Goal: Task Accomplishment & Management: Use online tool/utility

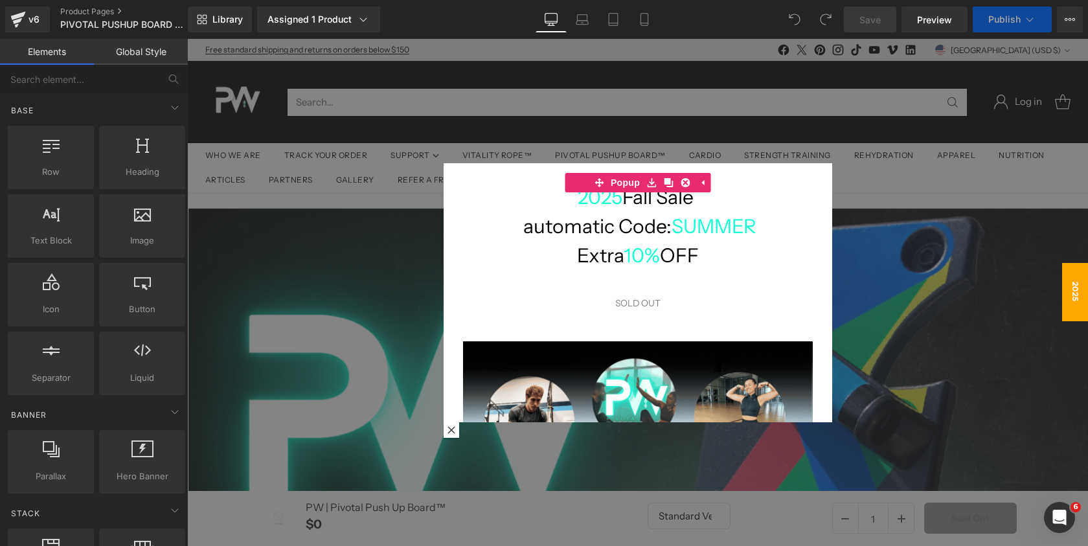
click at [786, 108] on div at bounding box center [637, 292] width 901 height 507
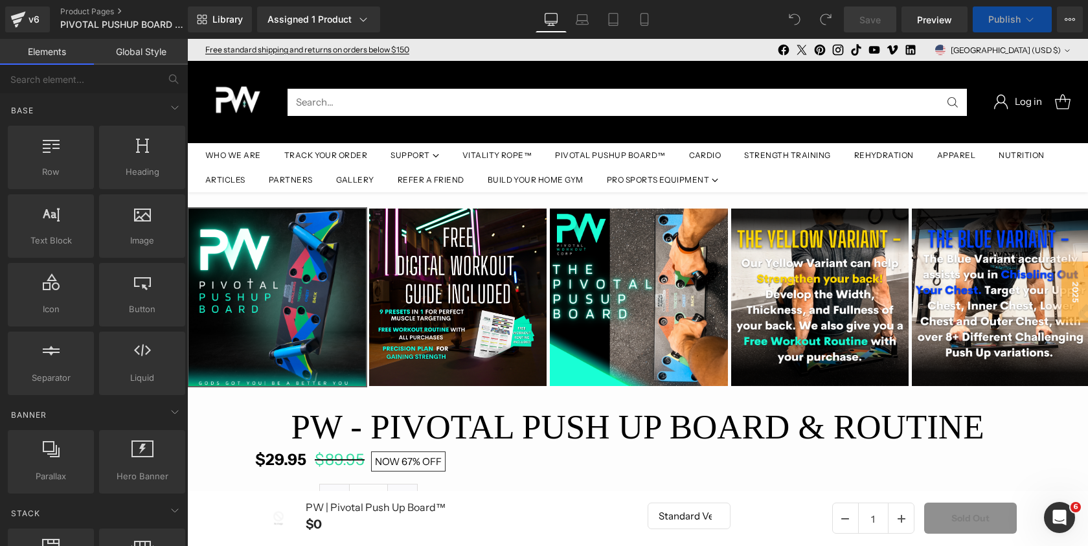
scroll to position [17046, 901]
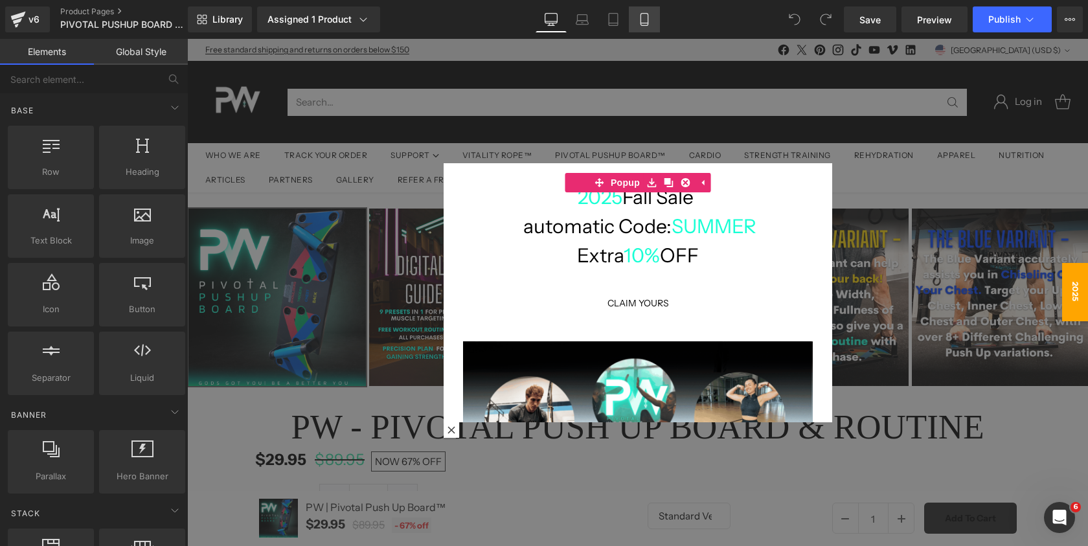
click at [635, 29] on link "Mobile" at bounding box center [644, 19] width 31 height 26
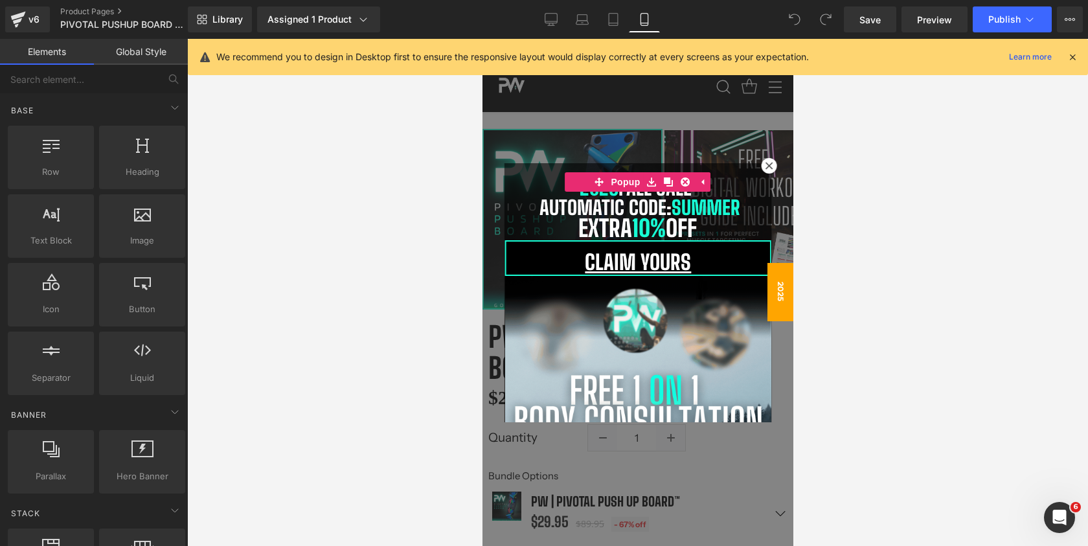
scroll to position [6, 6]
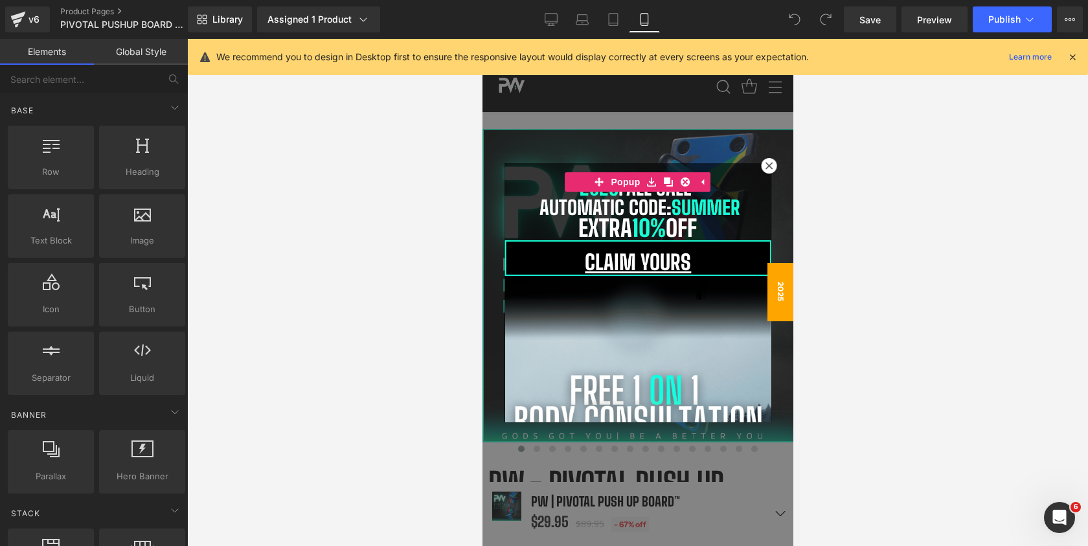
click at [718, 130] on div at bounding box center [637, 292] width 311 height 507
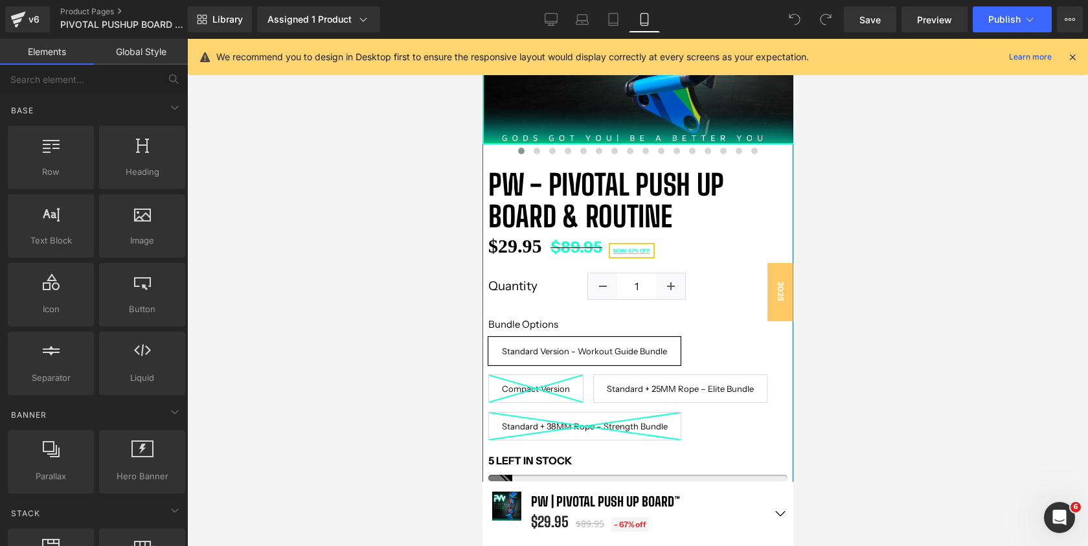
scroll to position [362, 0]
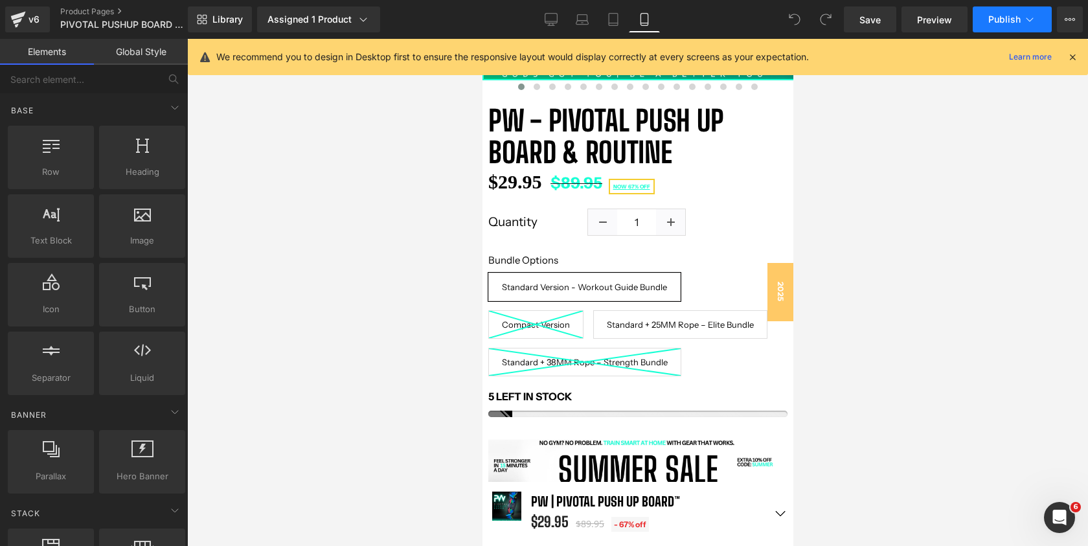
click at [978, 30] on button "Publish" at bounding box center [1012, 19] width 79 height 26
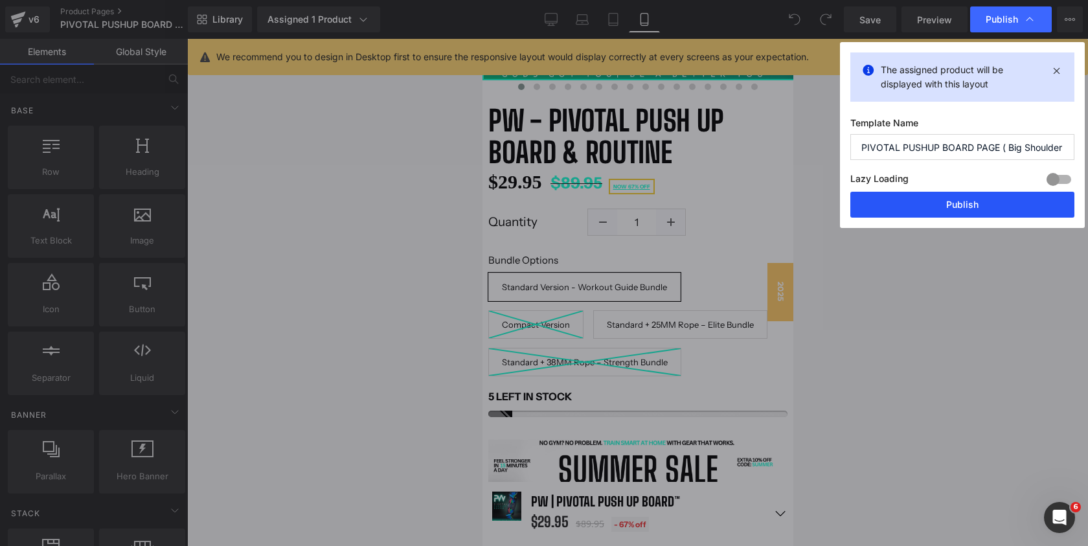
click at [941, 198] on button "Publish" at bounding box center [963, 205] width 224 height 26
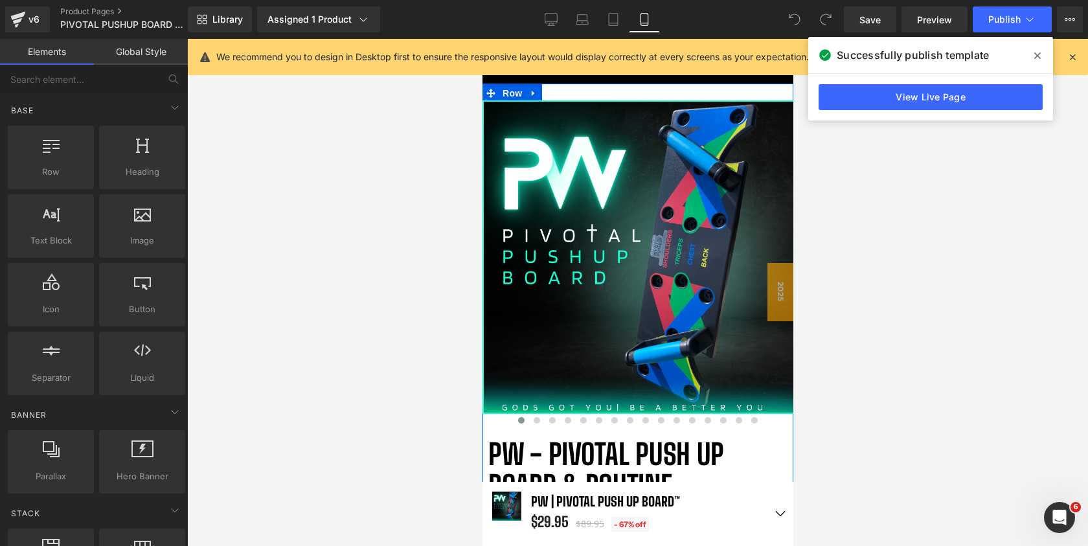
scroll to position [17, 0]
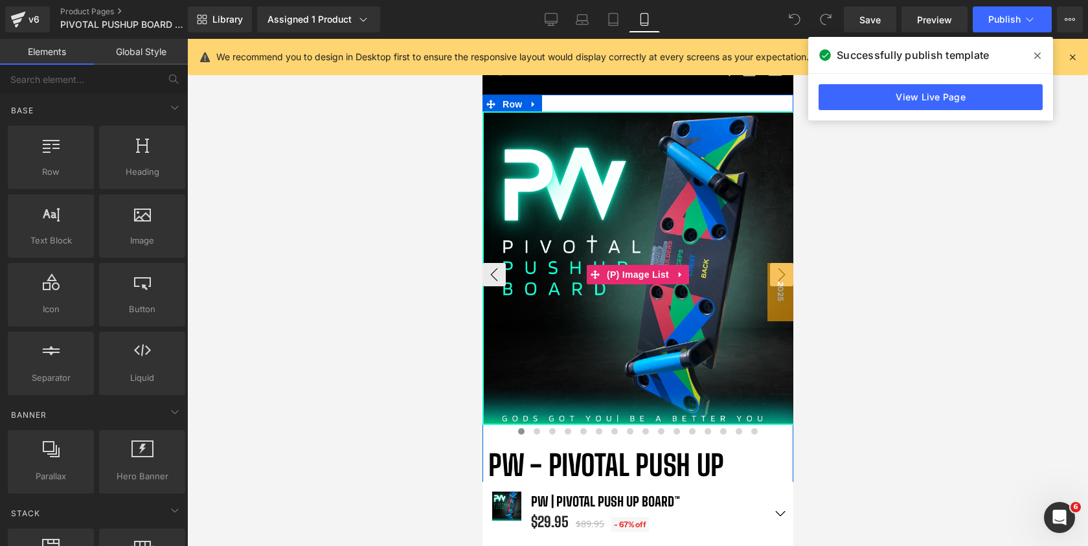
click at [678, 238] on img at bounding box center [638, 268] width 311 height 311
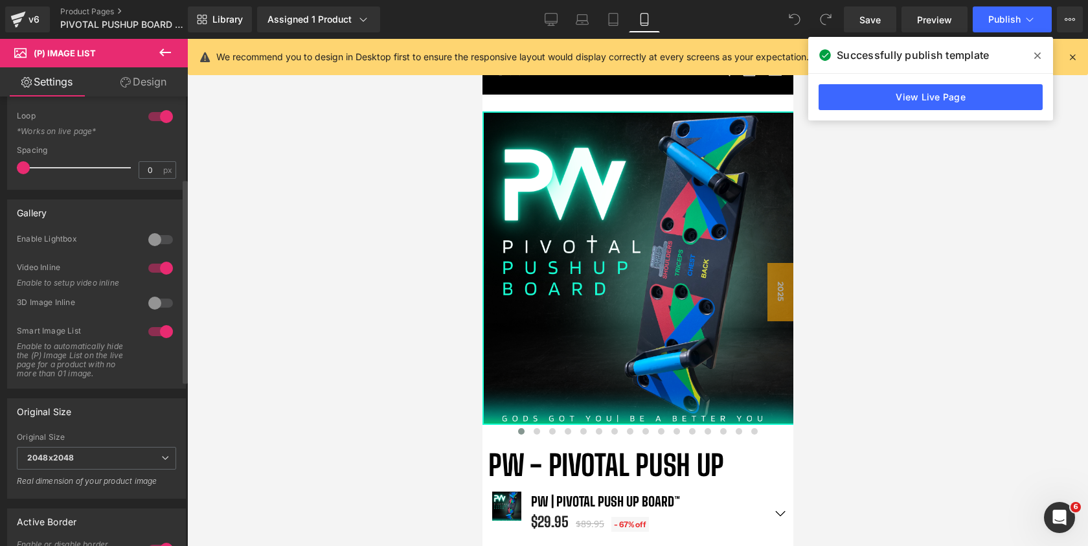
scroll to position [147, 0]
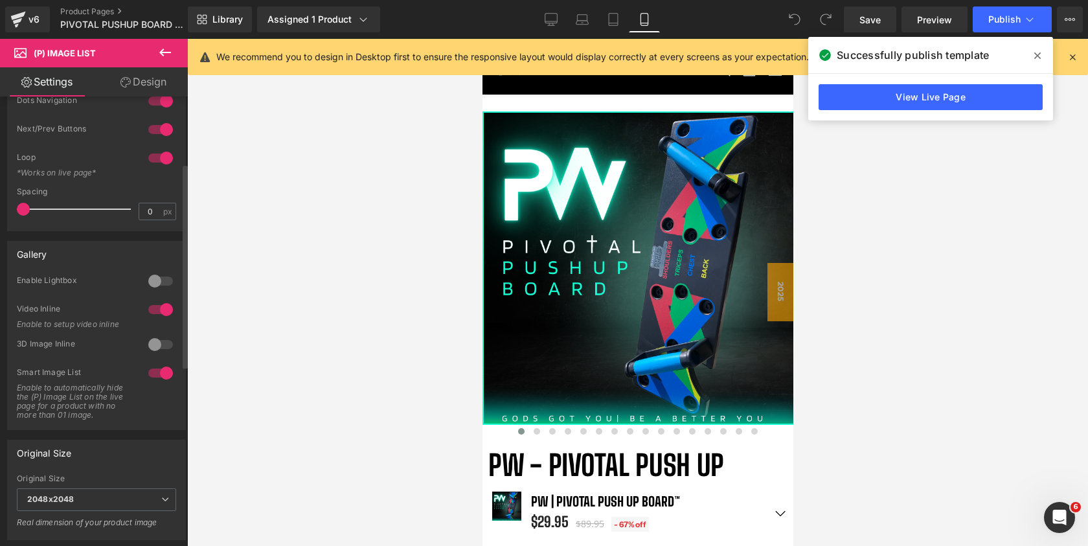
click at [146, 281] on div at bounding box center [160, 281] width 31 height 21
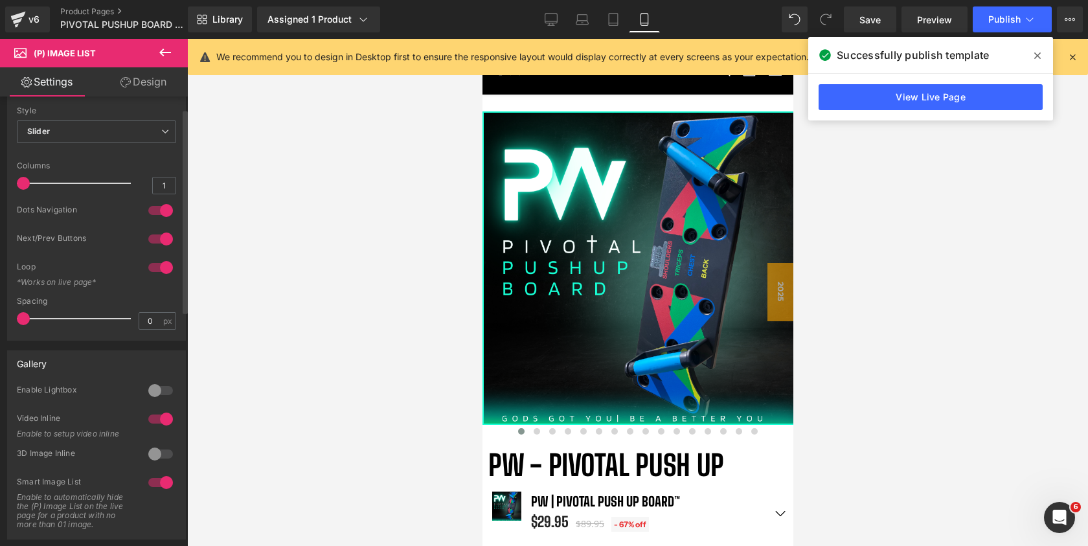
scroll to position [0, 0]
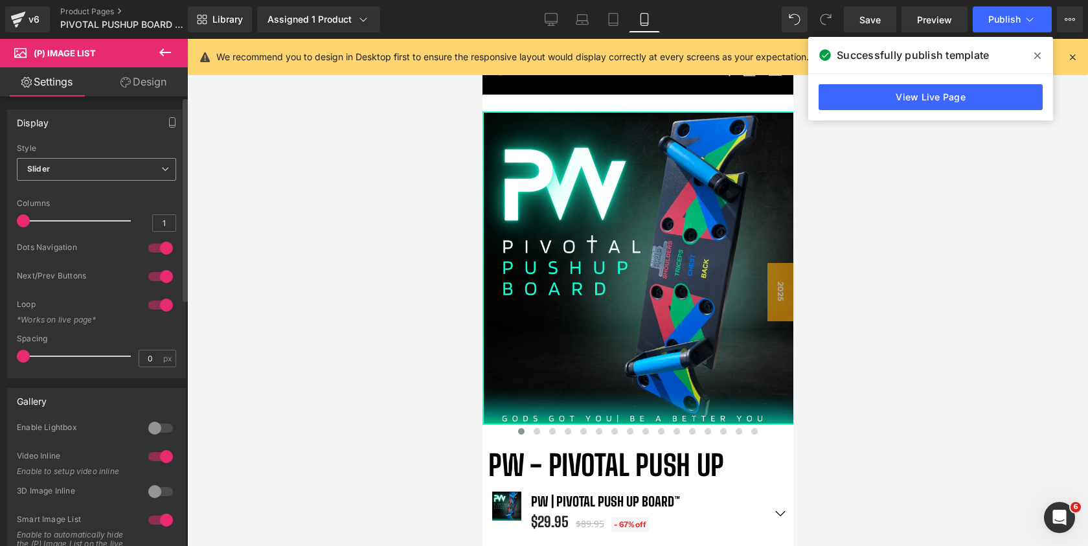
click at [122, 174] on span "Slider" at bounding box center [96, 169] width 159 height 23
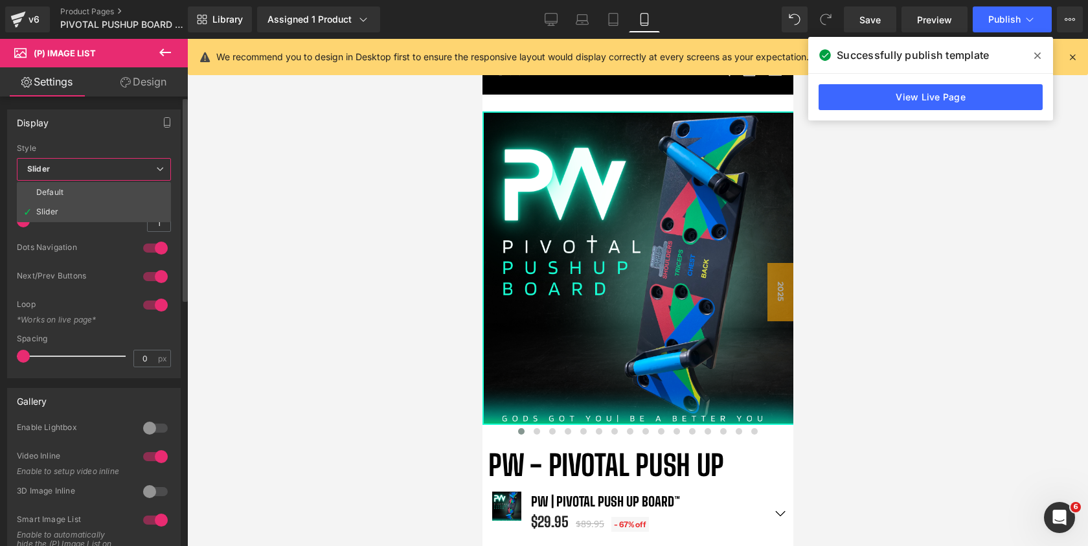
click at [122, 174] on span "Slider" at bounding box center [94, 169] width 154 height 23
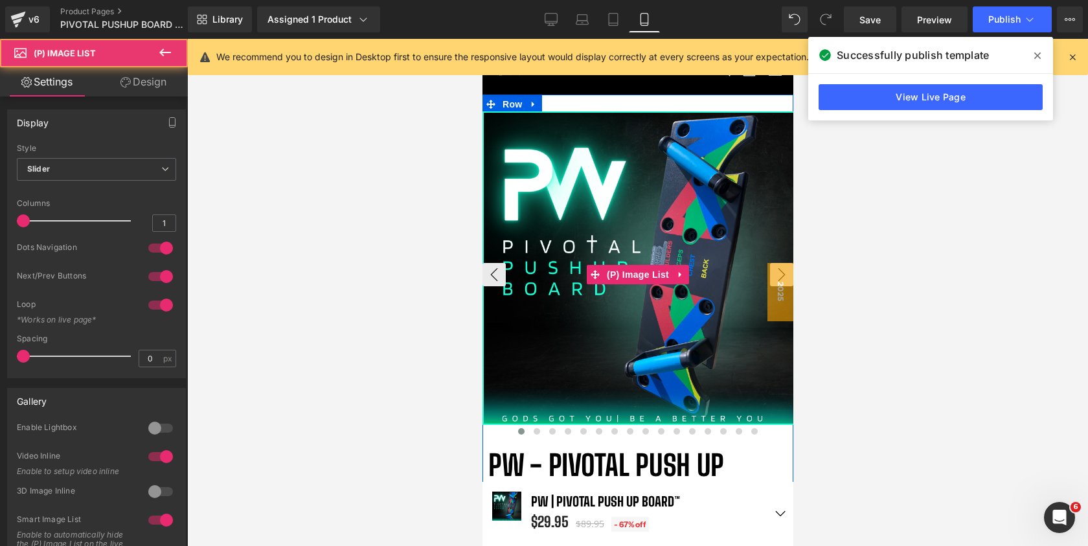
click at [641, 195] on img at bounding box center [638, 268] width 311 height 311
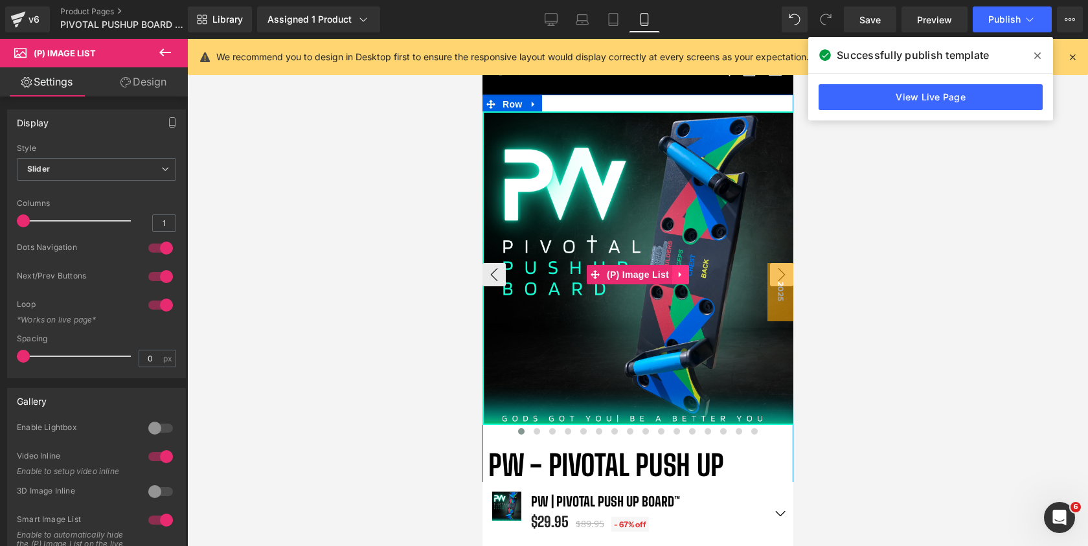
click at [681, 276] on icon at bounding box center [679, 275] width 3 height 6
click at [700, 300] on img at bounding box center [638, 268] width 311 height 311
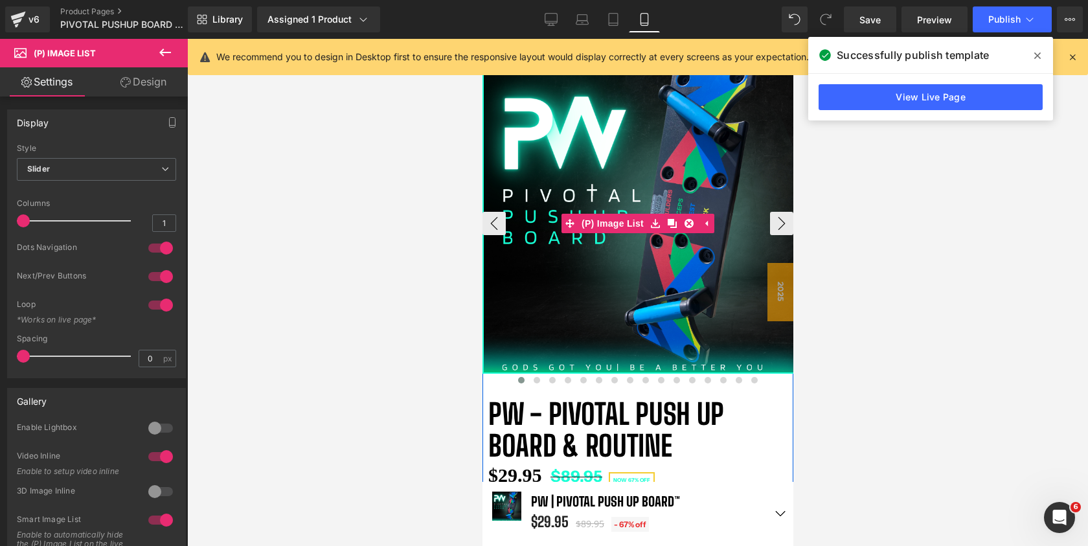
scroll to position [76, 0]
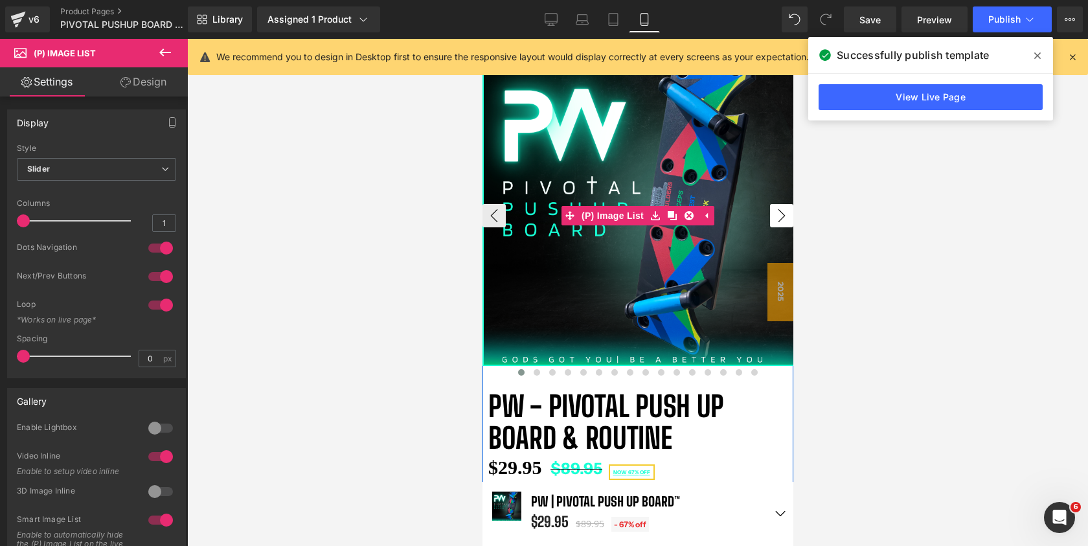
click at [774, 220] on button "›" at bounding box center [781, 215] width 23 height 23
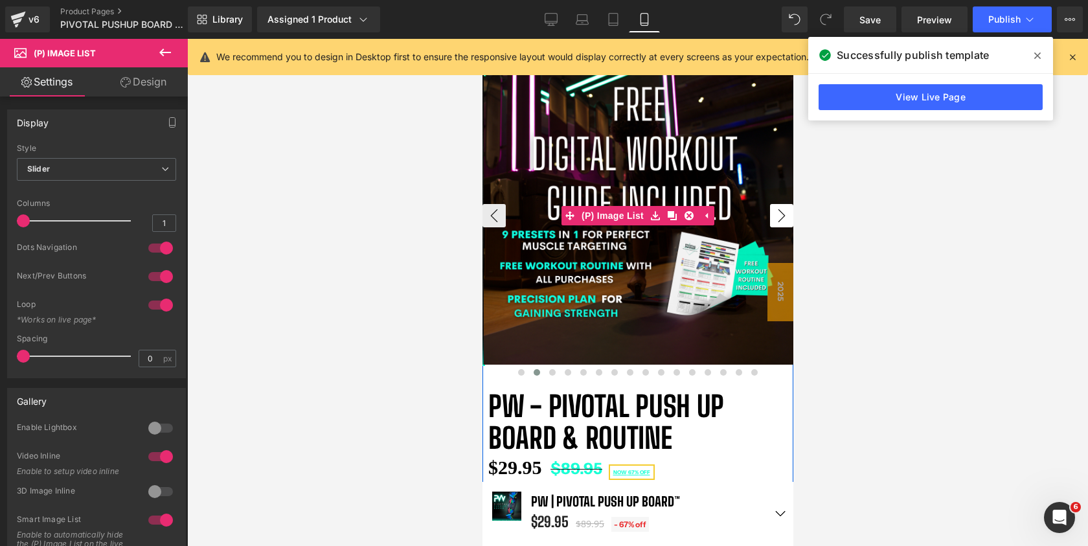
click at [774, 220] on button "›" at bounding box center [781, 215] width 23 height 23
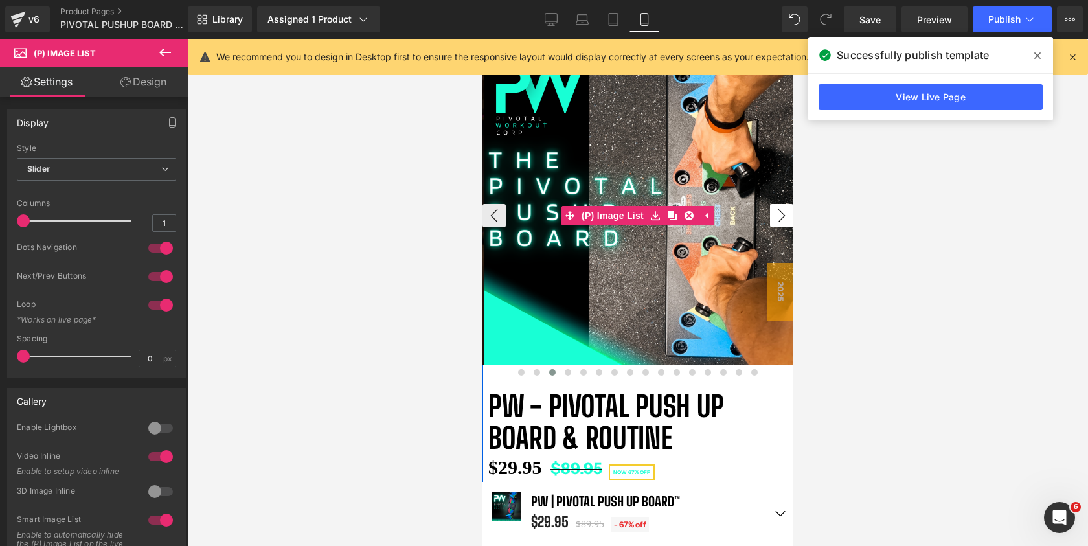
click at [774, 220] on button "›" at bounding box center [781, 215] width 23 height 23
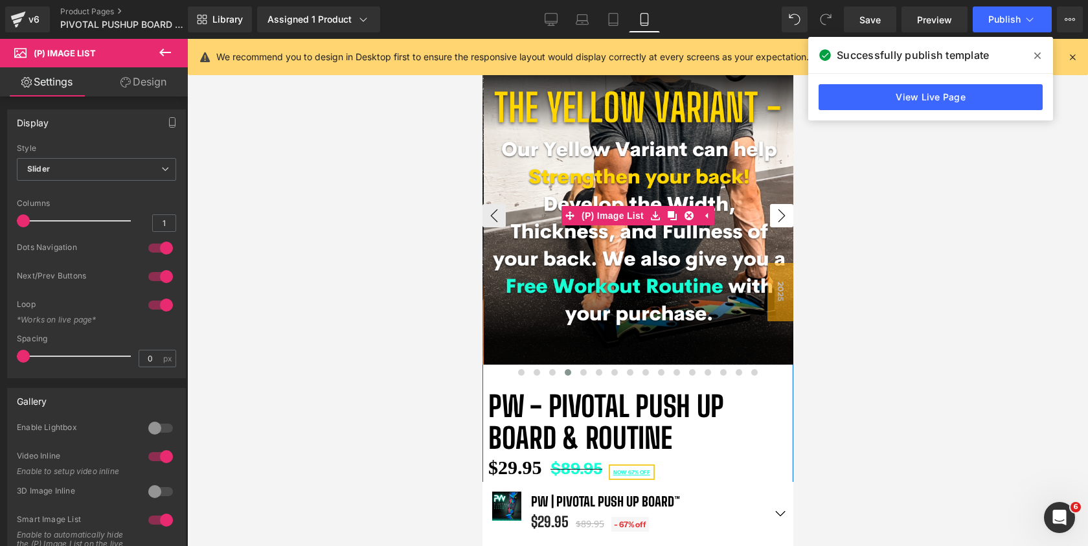
click at [774, 220] on button "›" at bounding box center [781, 215] width 23 height 23
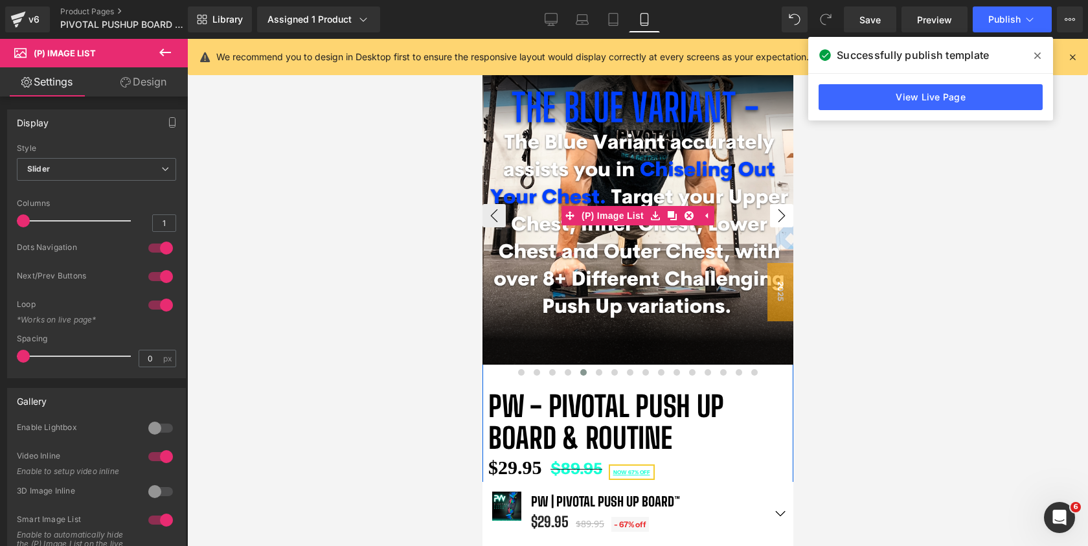
click at [774, 220] on button "›" at bounding box center [781, 215] width 23 height 23
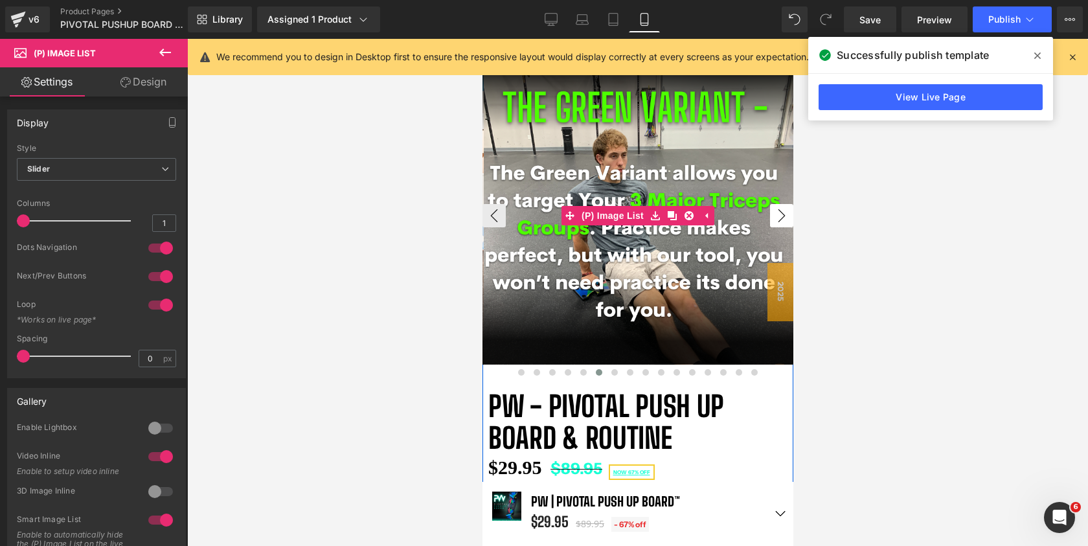
click at [774, 220] on button "›" at bounding box center [781, 215] width 23 height 23
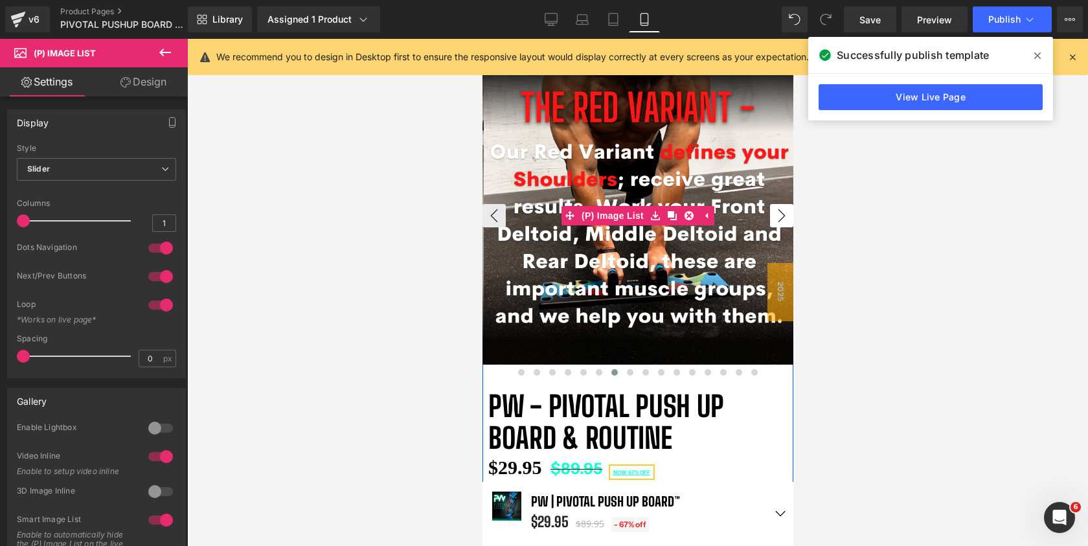
click at [774, 220] on button "›" at bounding box center [781, 215] width 23 height 23
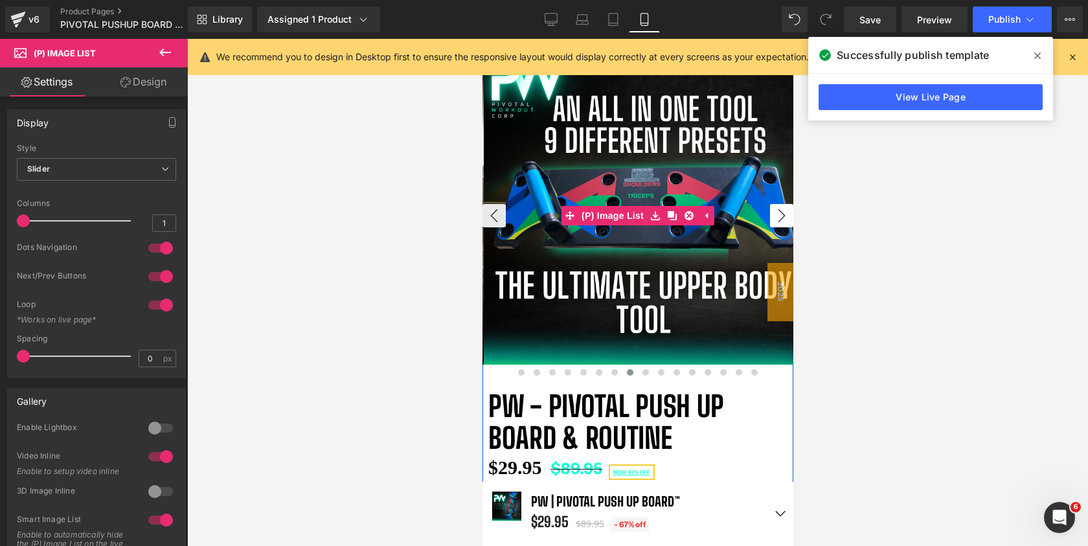
click at [774, 220] on button "›" at bounding box center [781, 215] width 23 height 23
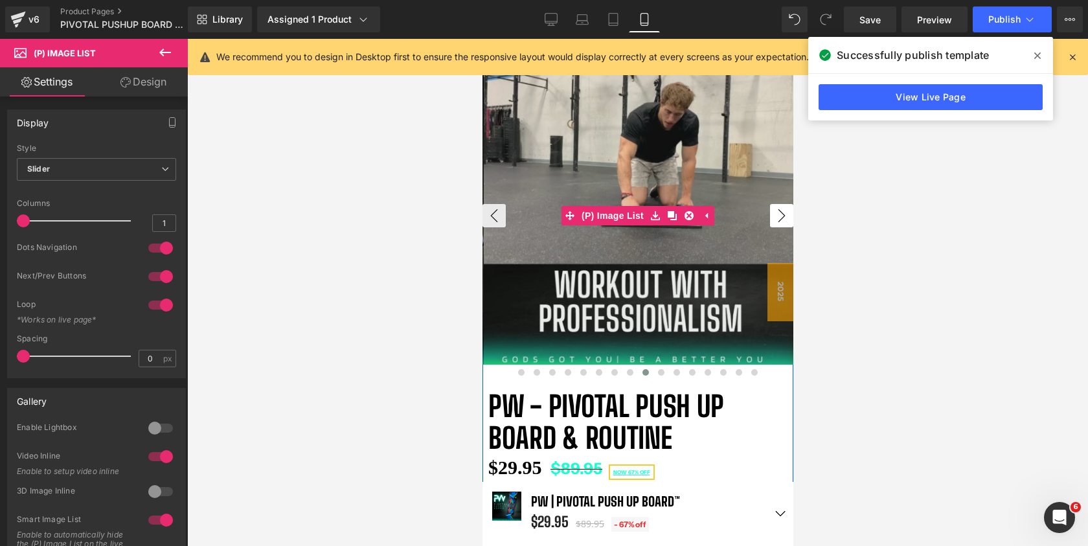
click at [774, 220] on button "›" at bounding box center [781, 215] width 23 height 23
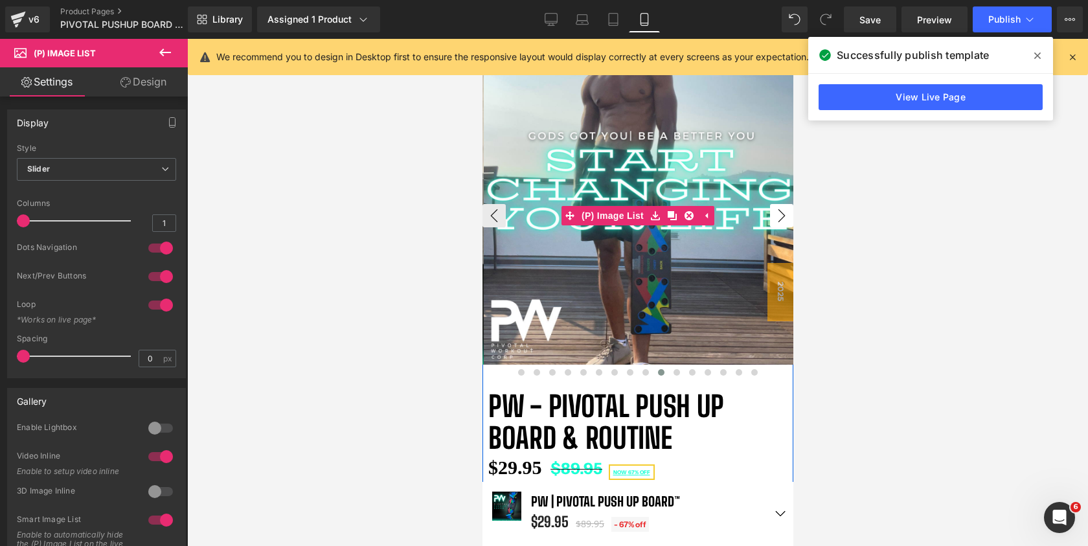
click at [774, 220] on button "›" at bounding box center [781, 215] width 23 height 23
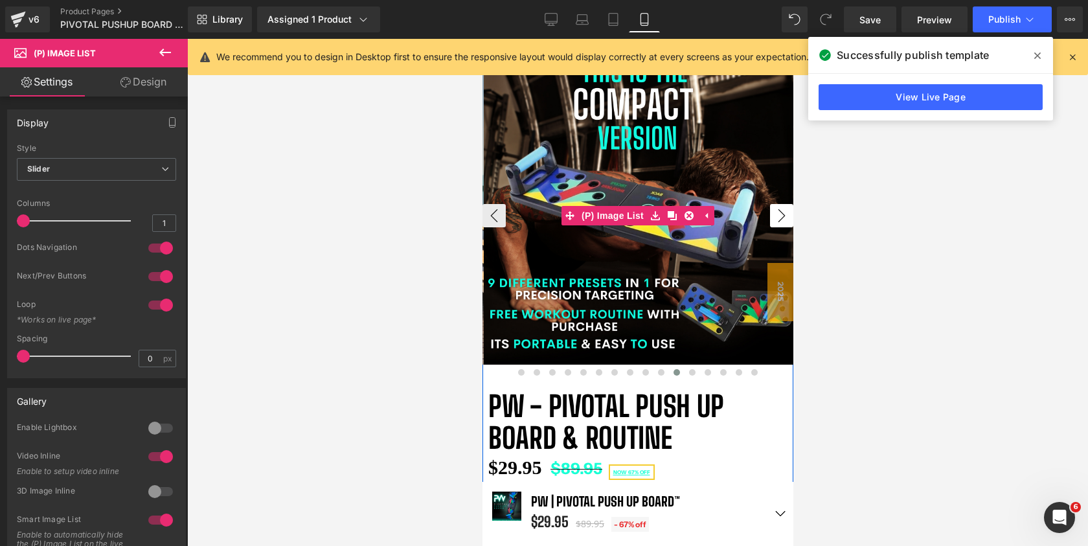
click at [774, 220] on button "›" at bounding box center [781, 215] width 23 height 23
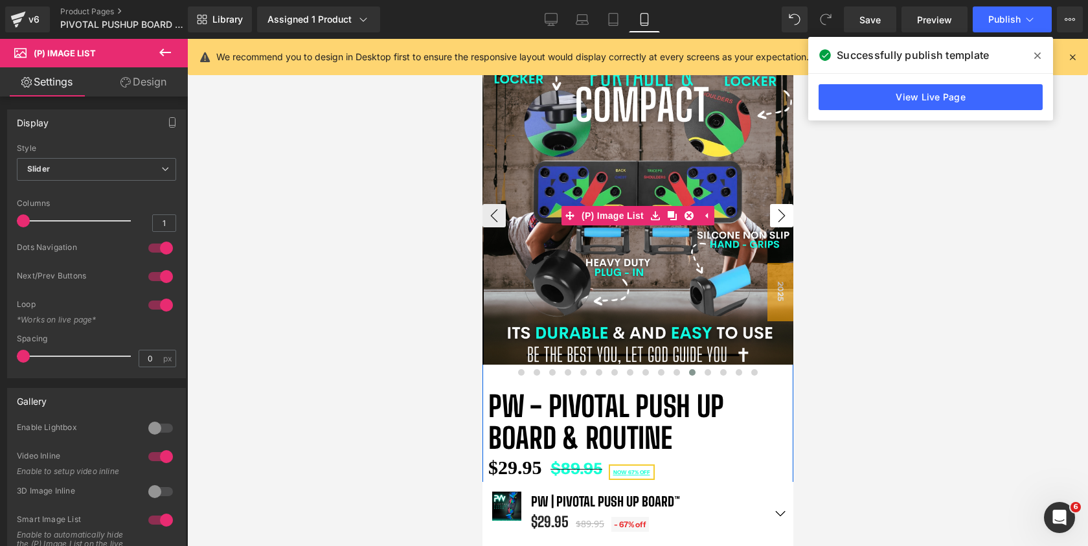
click at [774, 220] on button "›" at bounding box center [781, 215] width 23 height 23
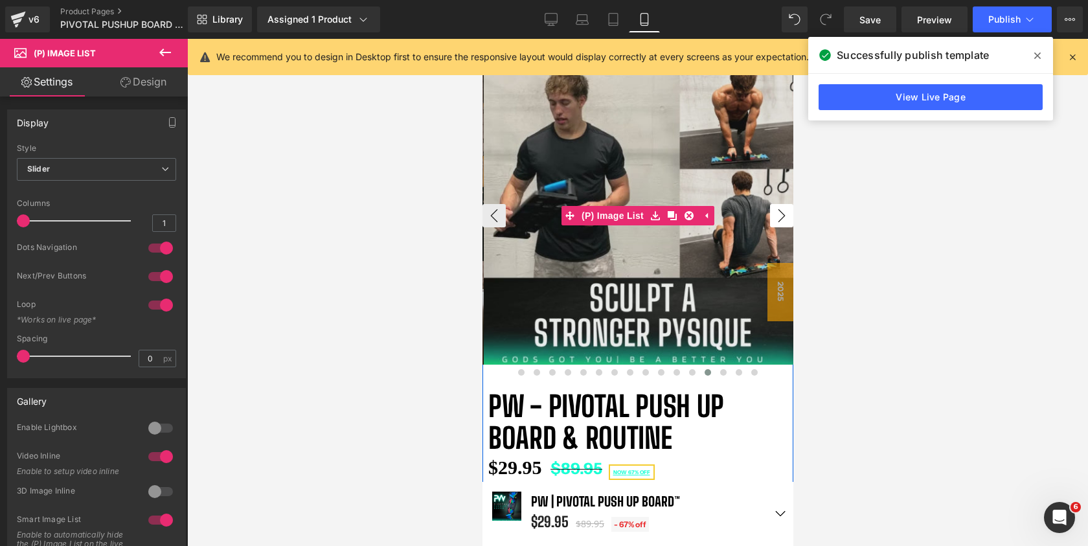
click at [774, 220] on button "›" at bounding box center [781, 215] width 23 height 23
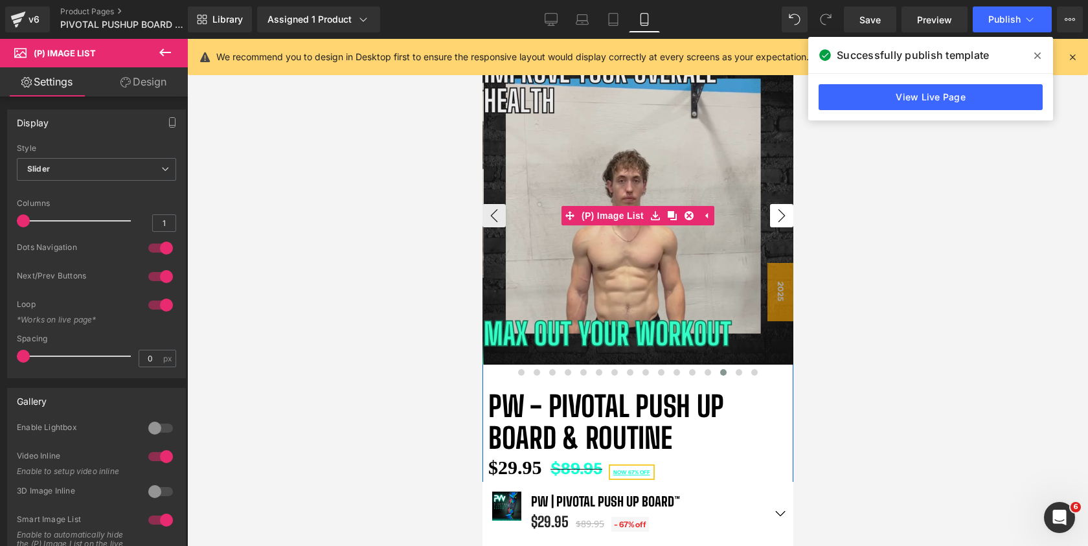
click at [774, 220] on button "›" at bounding box center [781, 215] width 23 height 23
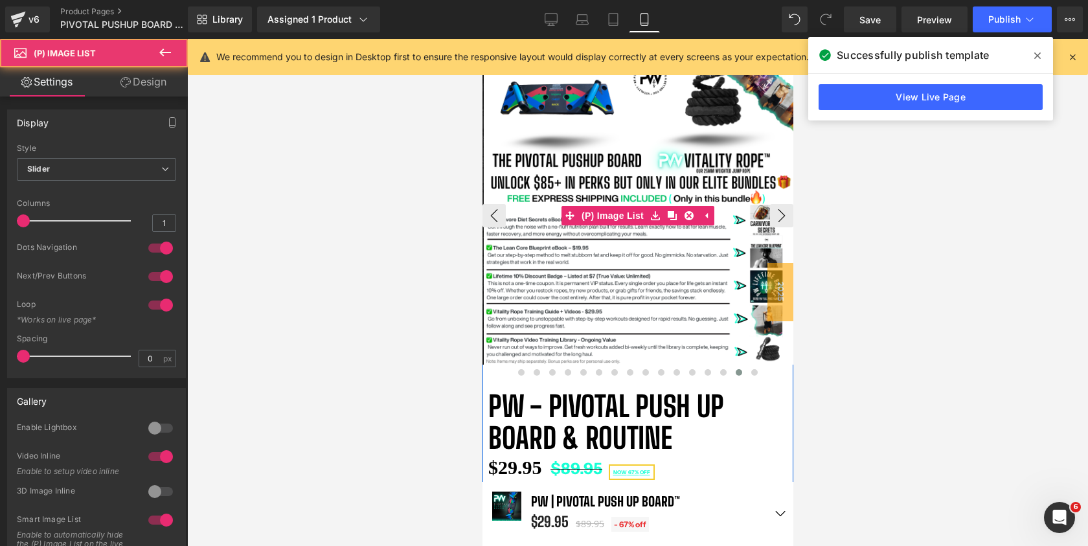
click at [662, 160] on img at bounding box center [638, 209] width 311 height 311
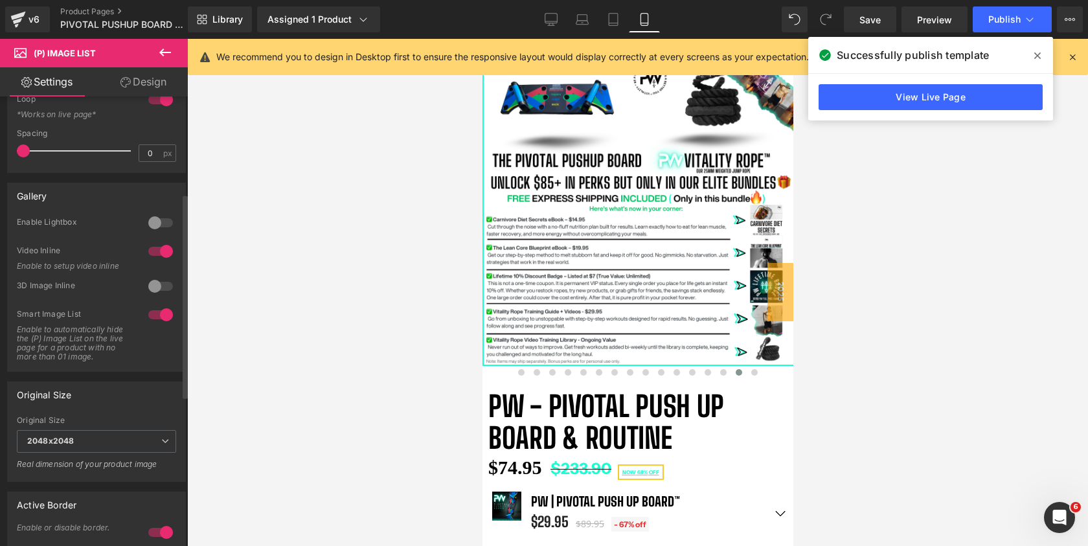
scroll to position [198, 0]
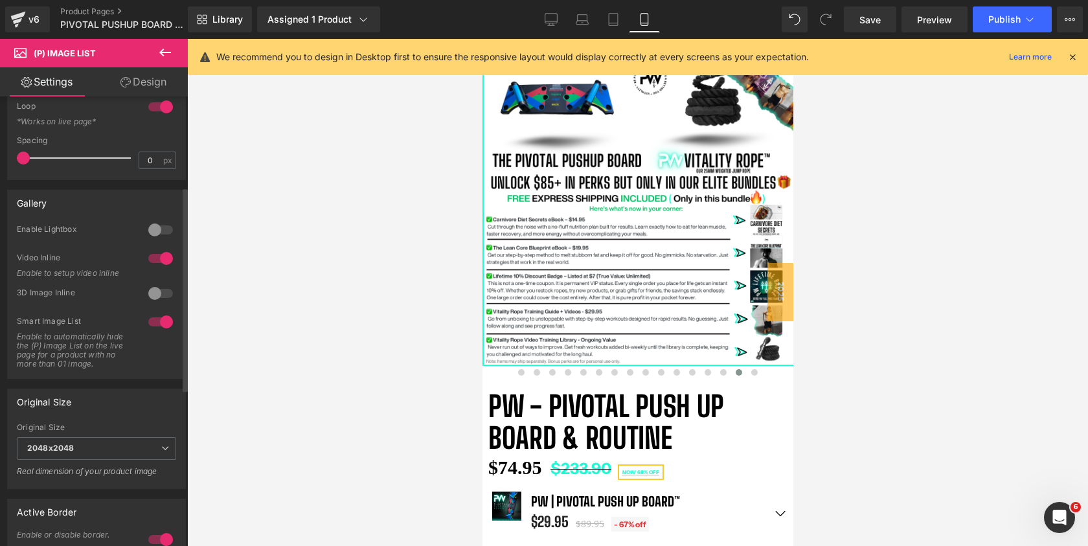
click at [159, 227] on div at bounding box center [160, 230] width 31 height 21
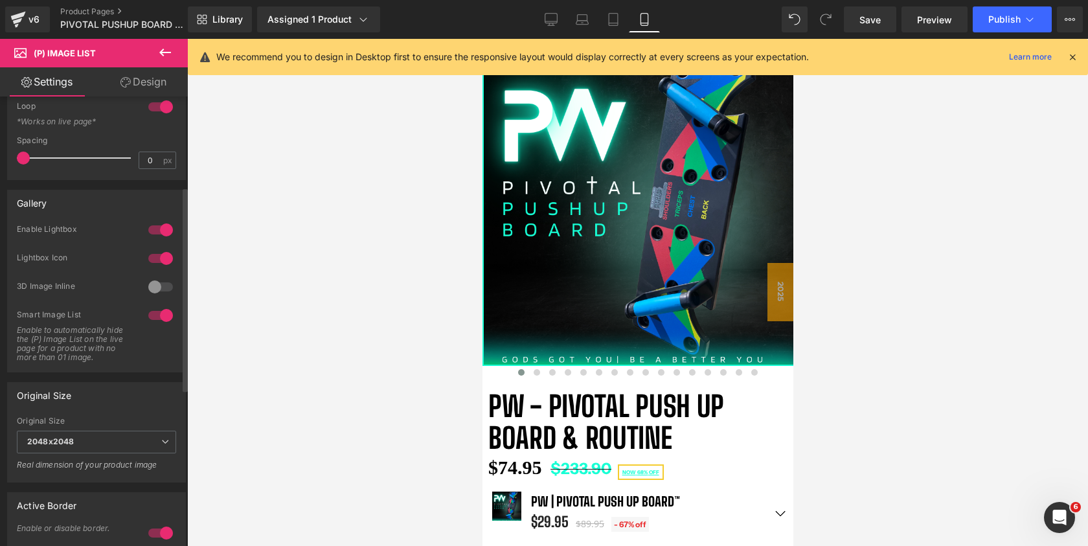
scroll to position [6, 6]
click at [876, 28] on link "Save" at bounding box center [870, 19] width 52 height 26
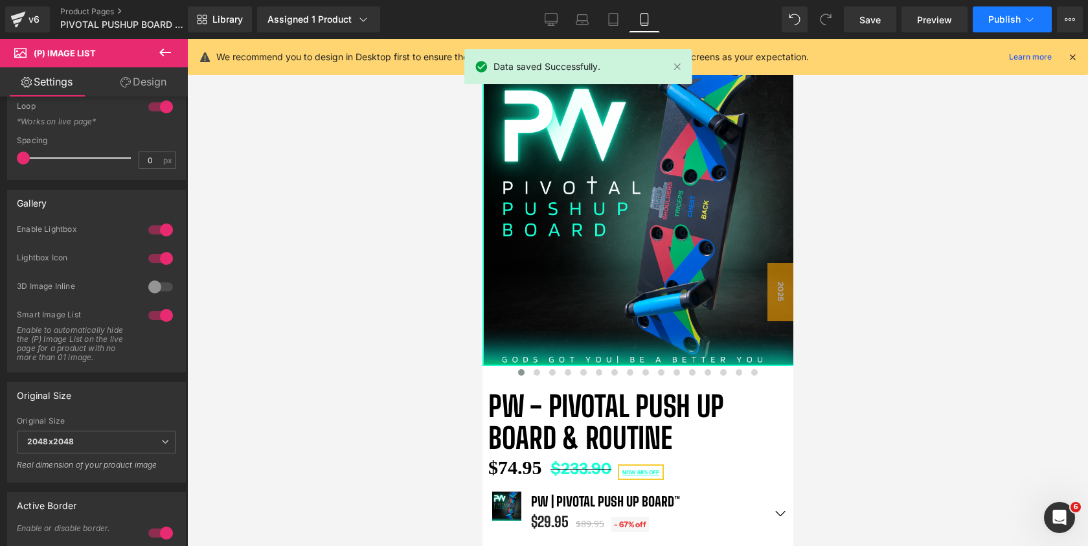
click at [1009, 23] on span "Publish" at bounding box center [1005, 19] width 32 height 10
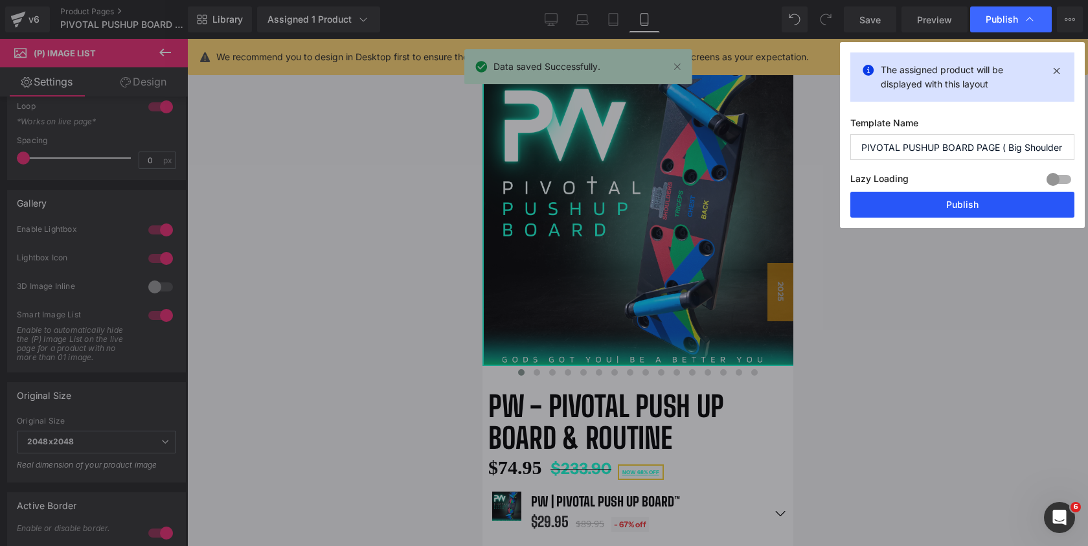
click at [958, 203] on button "Publish" at bounding box center [963, 205] width 224 height 26
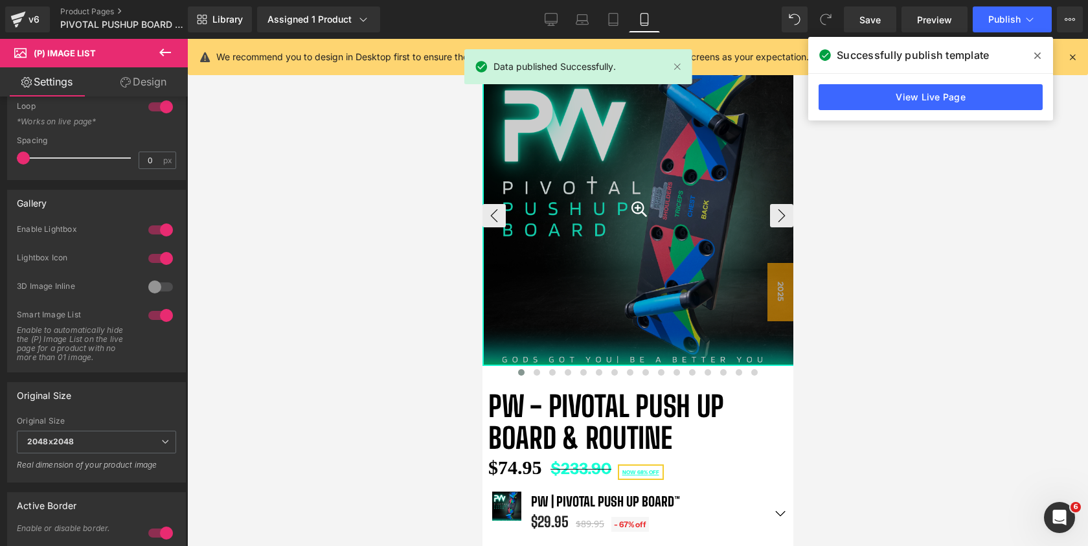
scroll to position [0, 0]
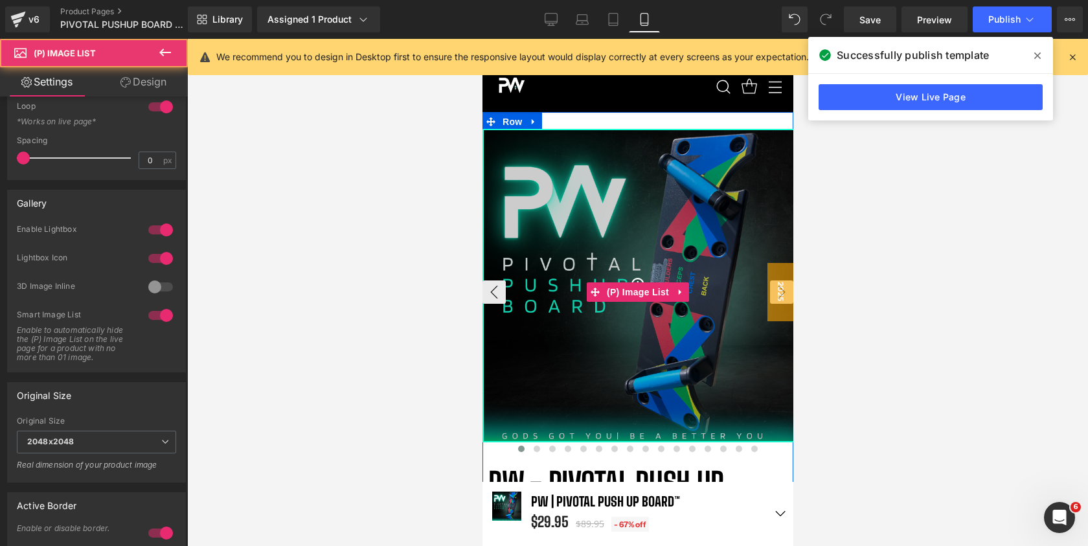
click at [659, 260] on div at bounding box center [638, 285] width 311 height 311
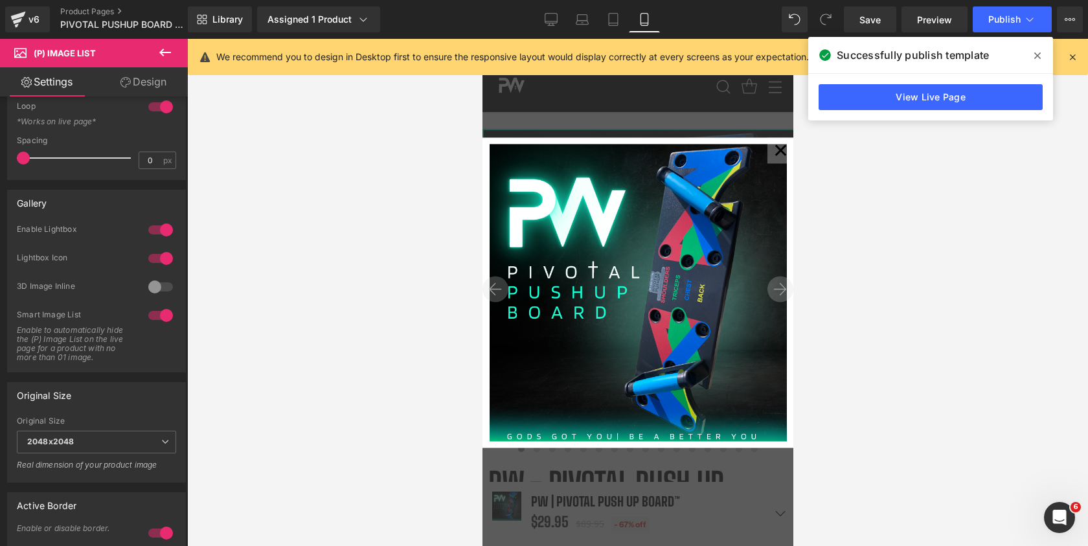
click at [779, 288] on icon at bounding box center [780, 289] width 13 height 13
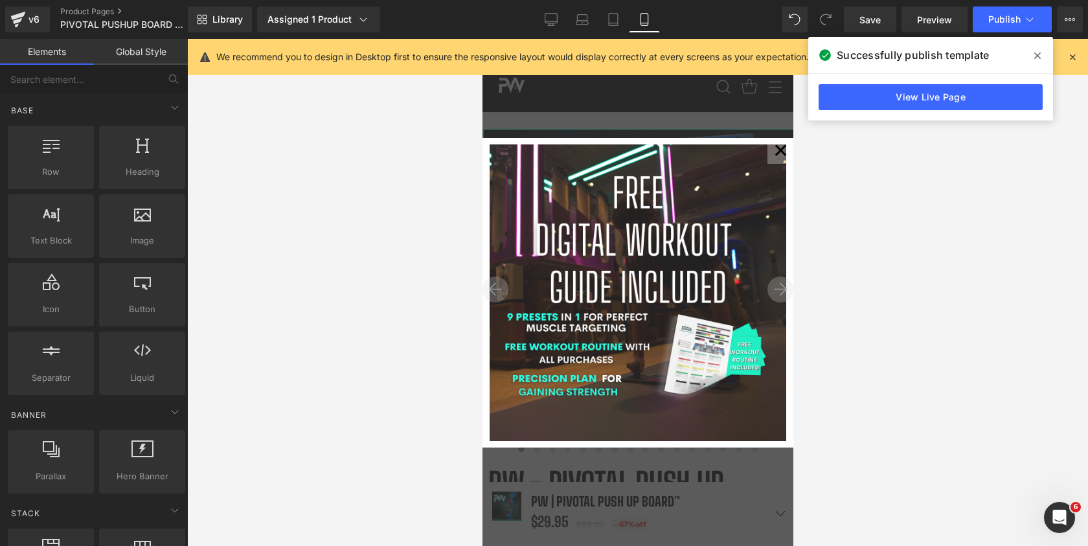
click at [779, 288] on icon at bounding box center [780, 289] width 13 height 13
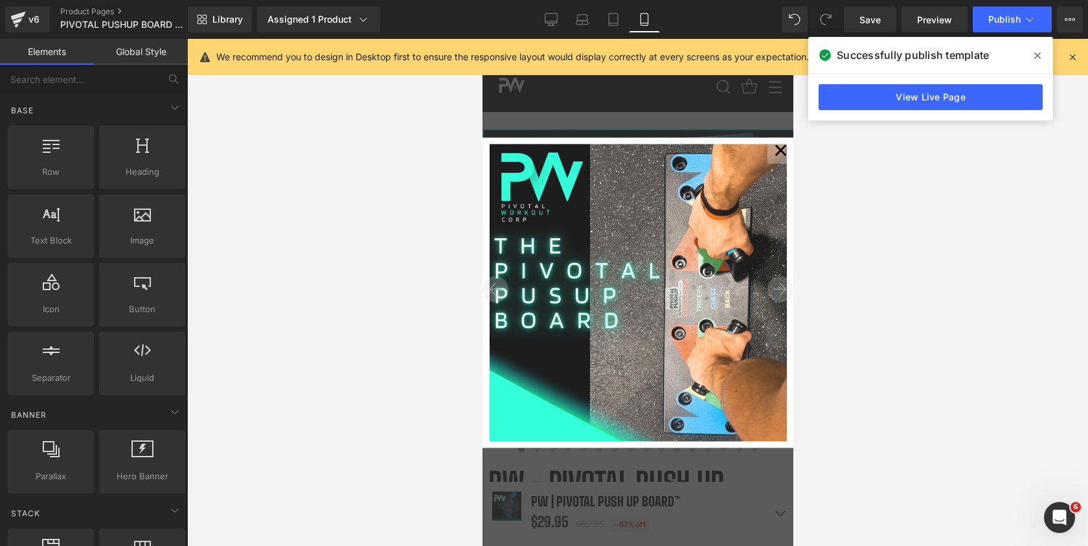
click at [779, 288] on icon at bounding box center [780, 289] width 13 height 13
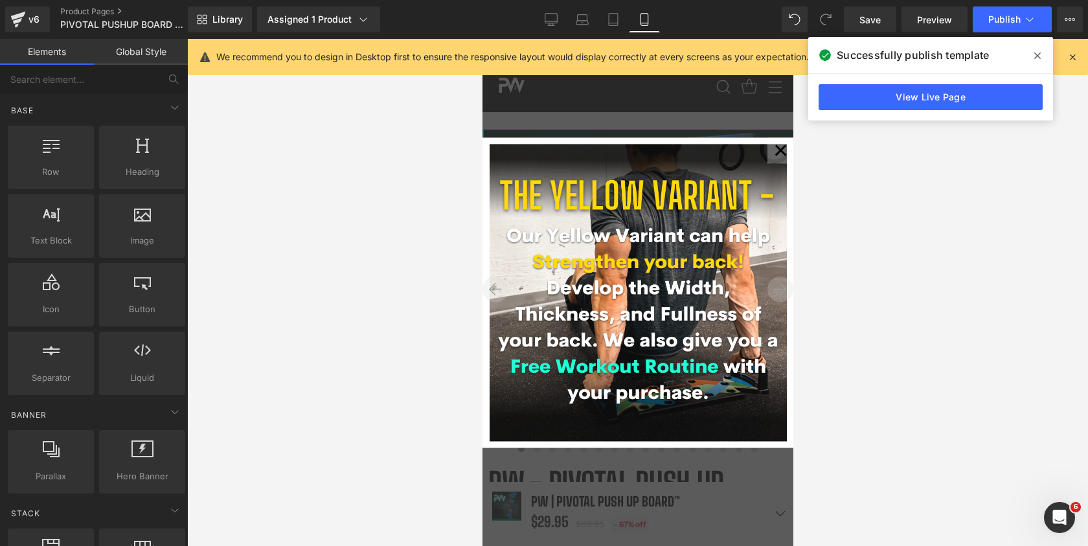
click at [779, 288] on icon at bounding box center [780, 289] width 13 height 13
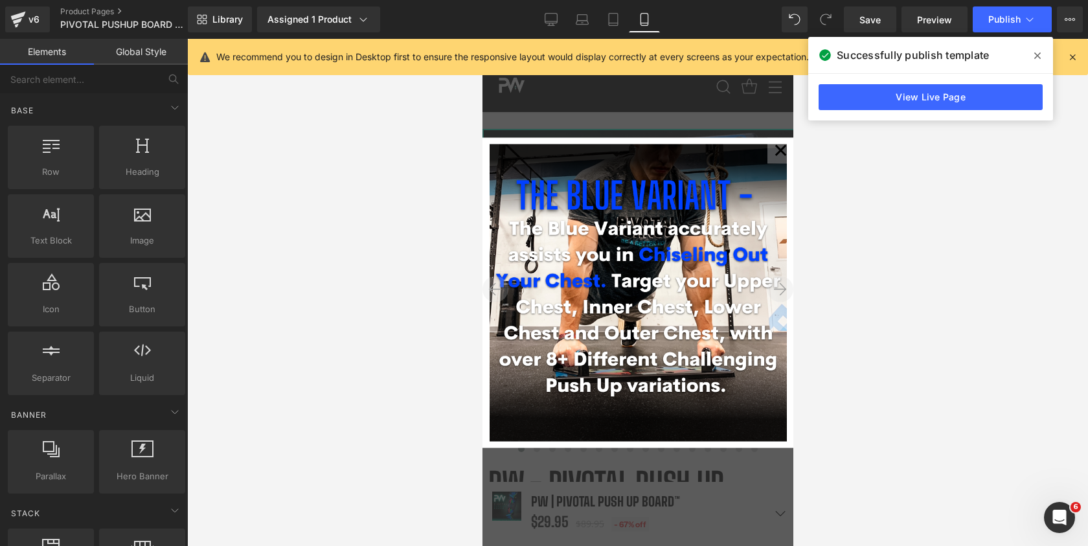
click at [779, 288] on icon at bounding box center [780, 289] width 13 height 13
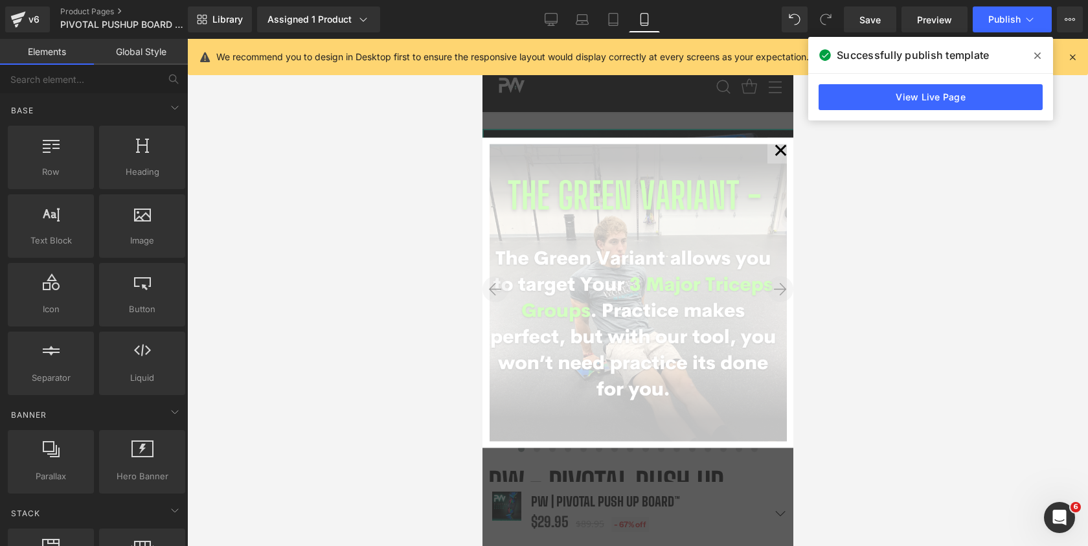
click at [779, 288] on icon at bounding box center [780, 289] width 13 height 13
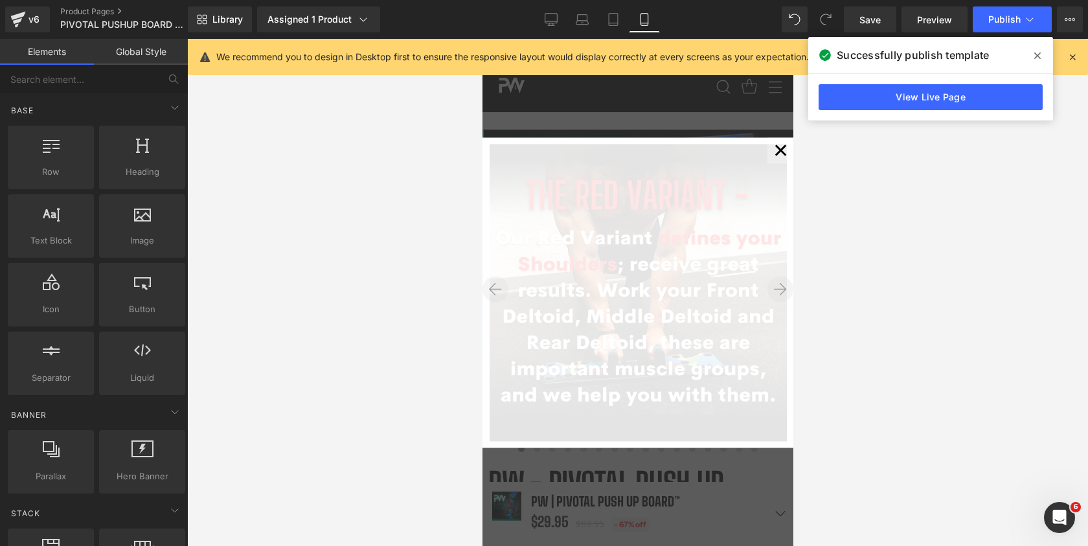
click at [779, 288] on icon at bounding box center [780, 289] width 13 height 13
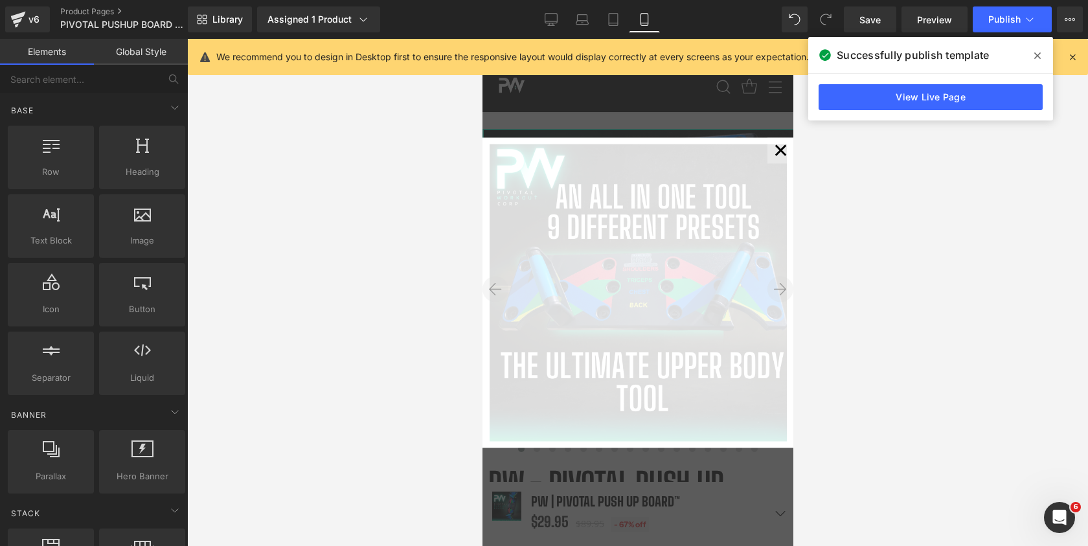
click at [779, 288] on icon at bounding box center [780, 289] width 13 height 13
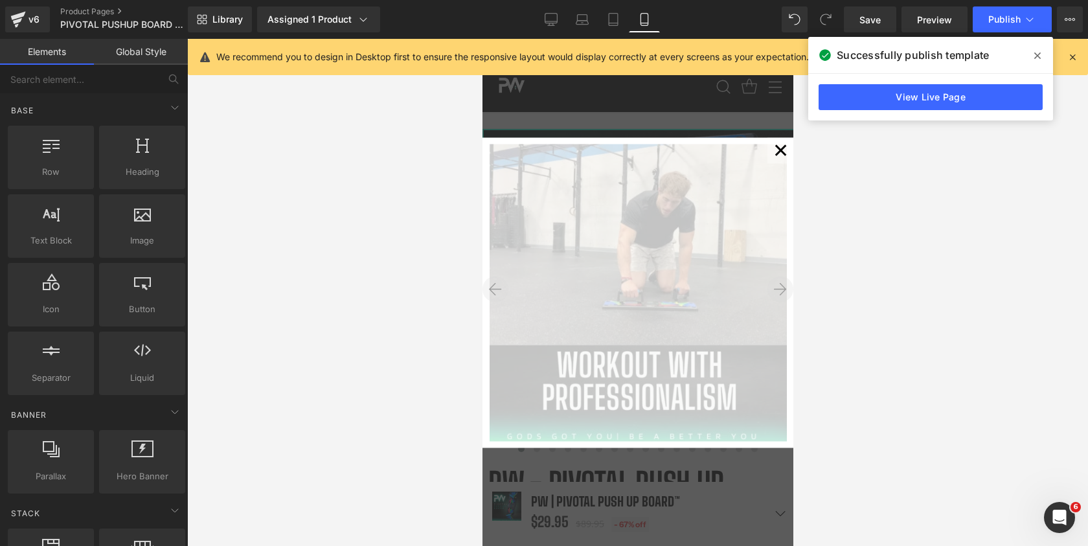
click at [779, 288] on icon at bounding box center [780, 289] width 13 height 13
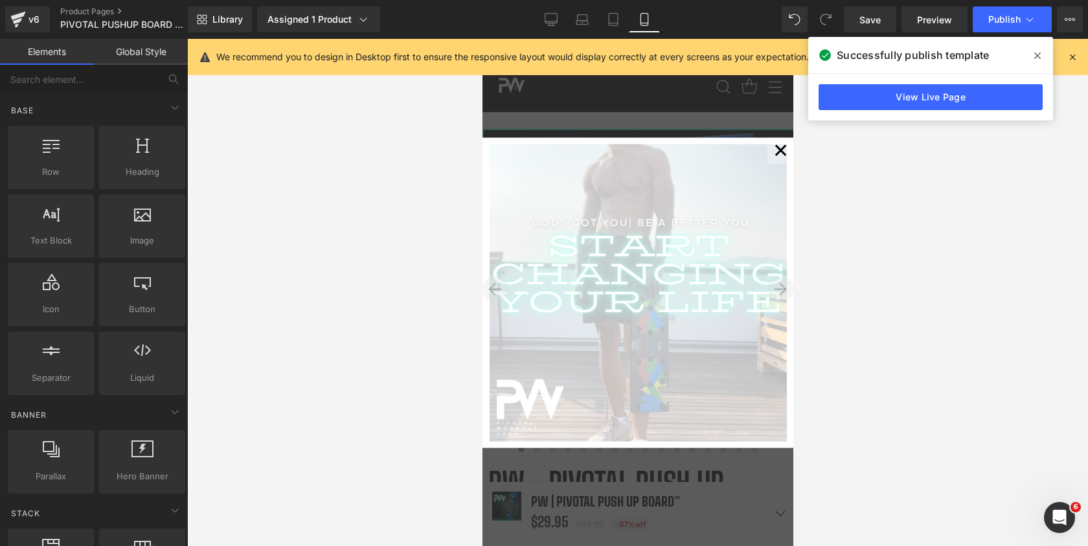
click at [779, 288] on icon at bounding box center [780, 289] width 13 height 13
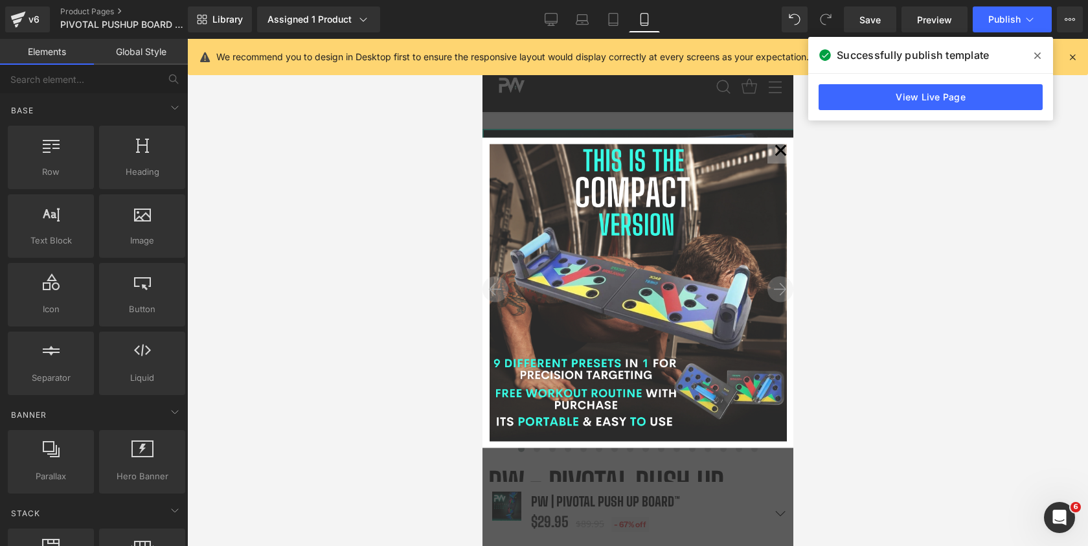
click at [779, 288] on icon at bounding box center [780, 289] width 13 height 13
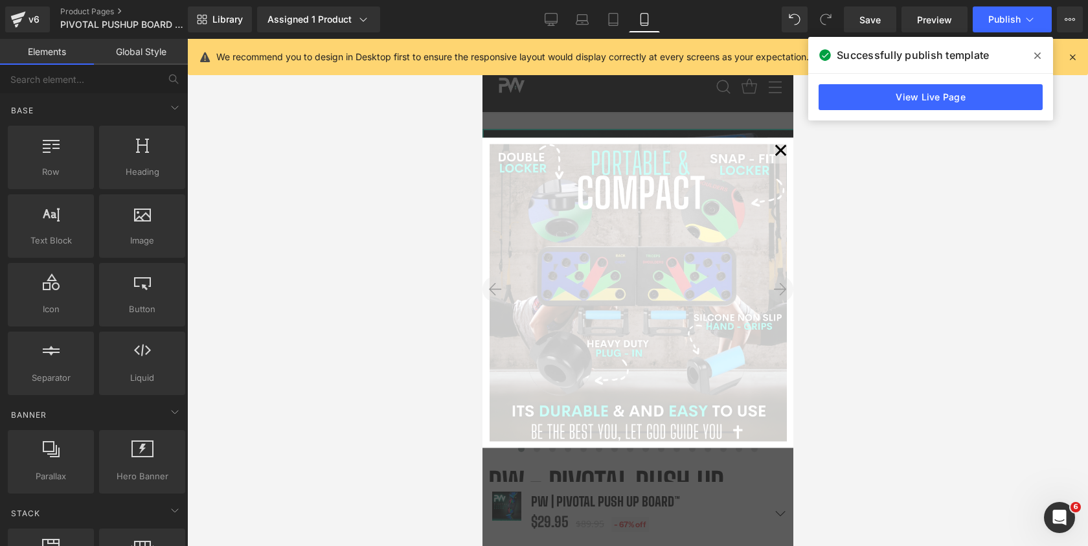
click at [779, 288] on icon at bounding box center [780, 289] width 13 height 13
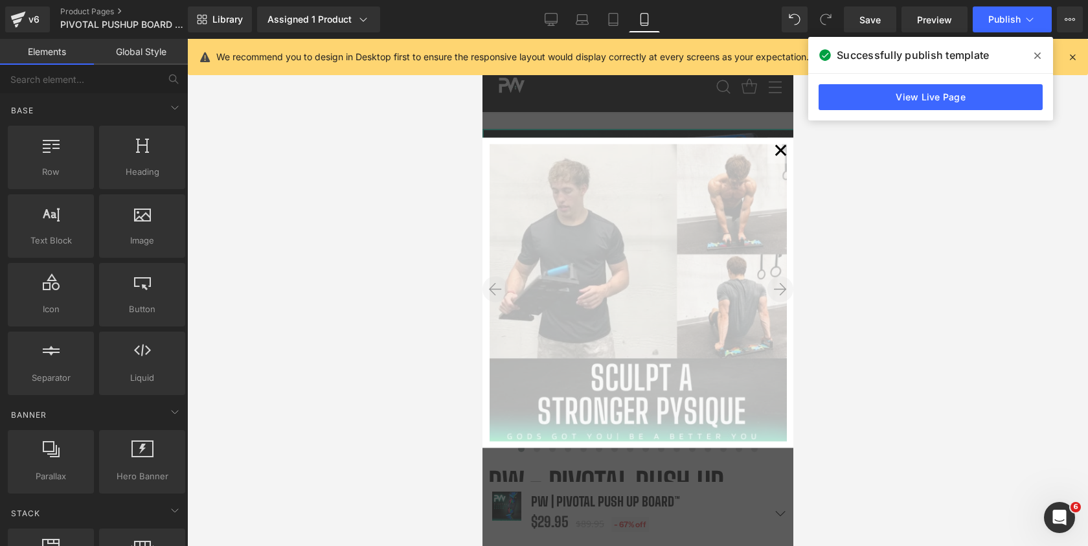
click at [779, 288] on icon at bounding box center [780, 289] width 13 height 13
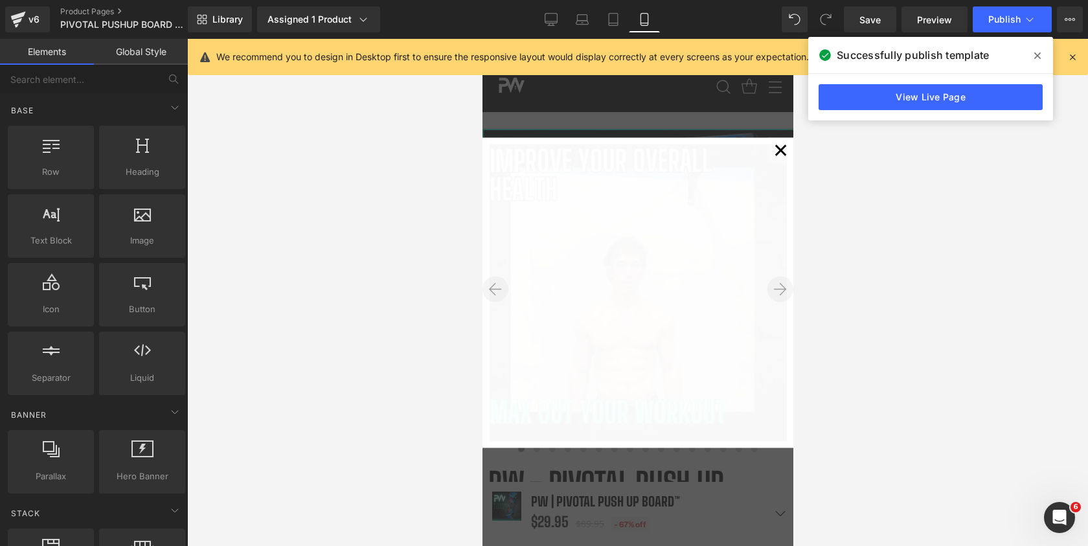
click at [779, 288] on icon at bounding box center [780, 289] width 13 height 13
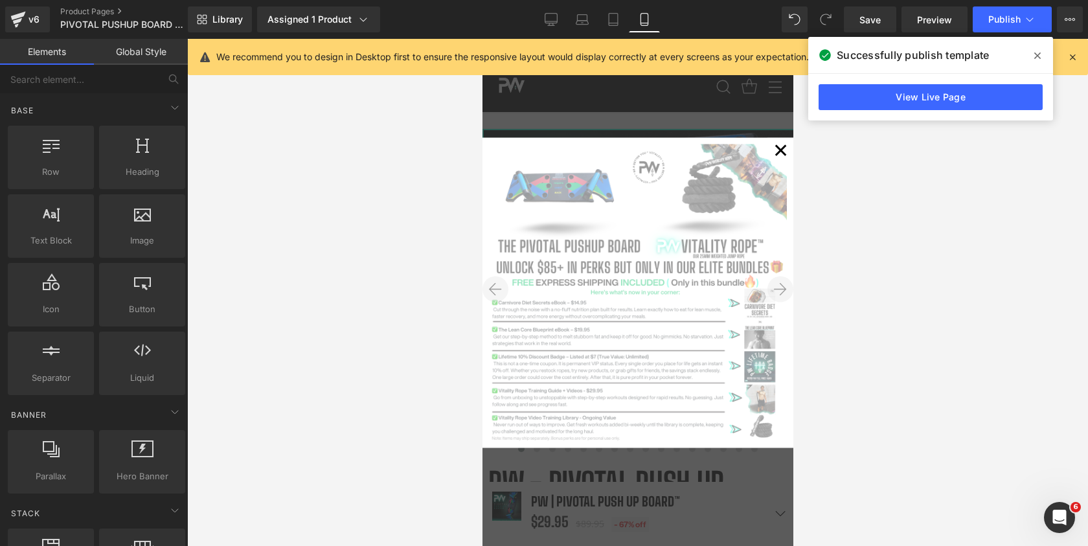
click at [779, 288] on icon at bounding box center [780, 289] width 13 height 13
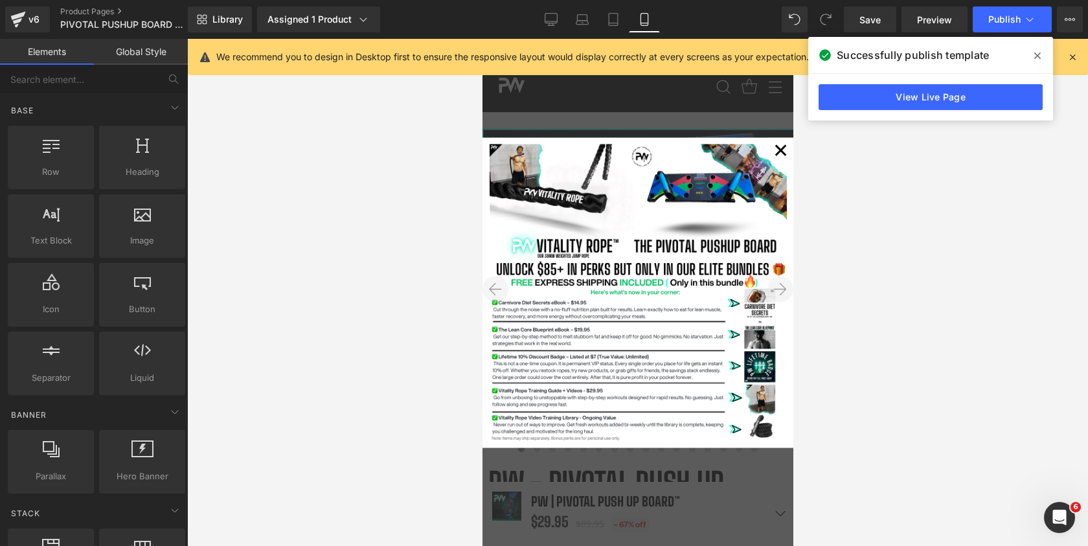
click at [612, 493] on div "✕" at bounding box center [637, 292] width 311 height 507
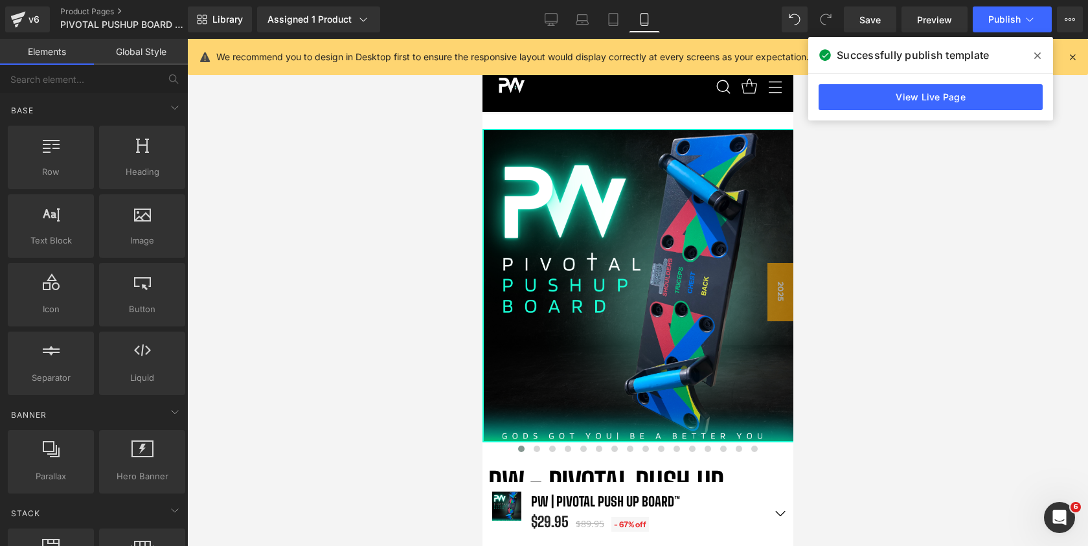
click at [1042, 53] on span at bounding box center [1038, 55] width 21 height 21
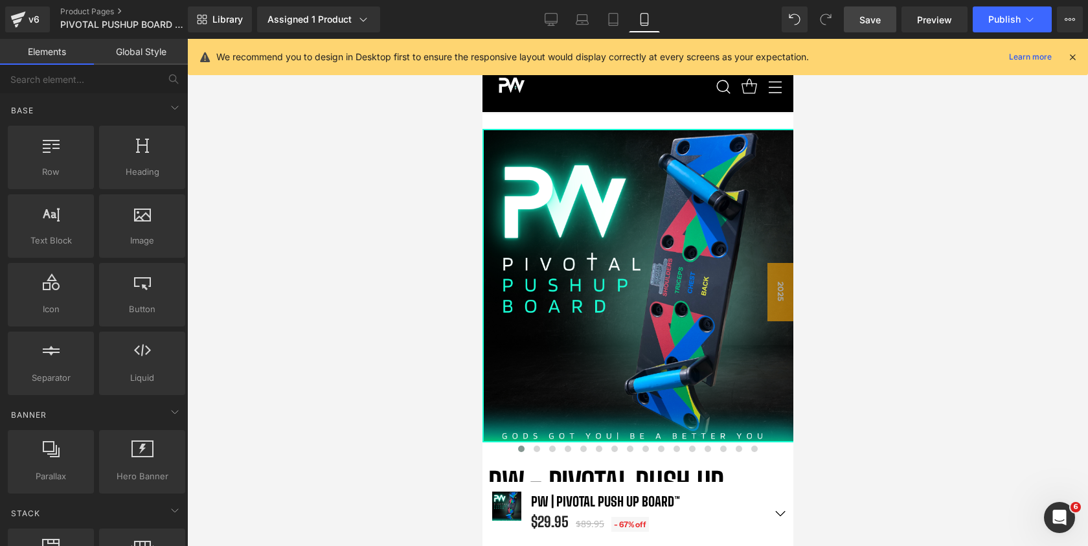
click at [866, 12] on link "Save" at bounding box center [870, 19] width 52 height 26
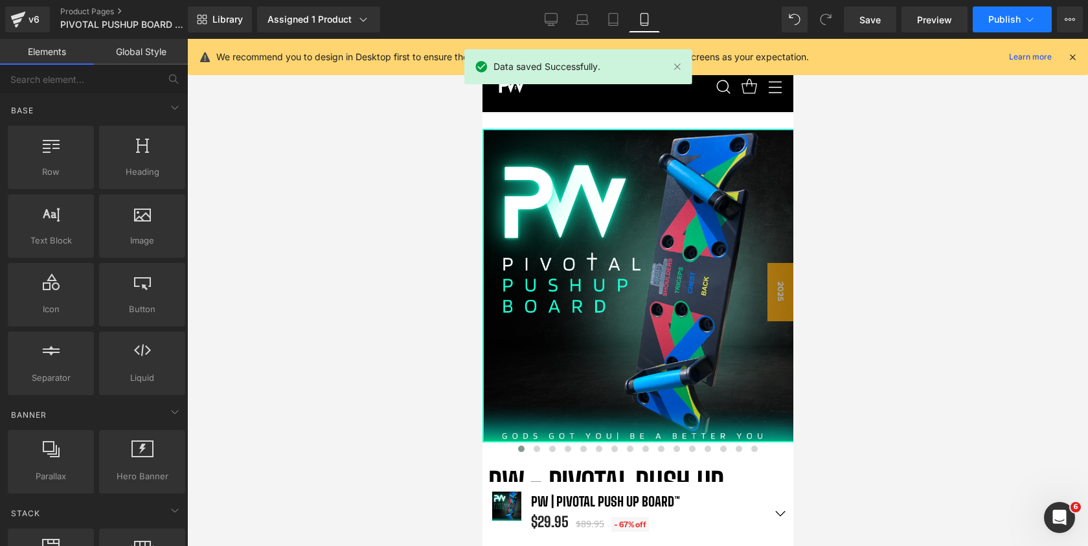
click at [989, 27] on button "Publish" at bounding box center [1012, 19] width 79 height 26
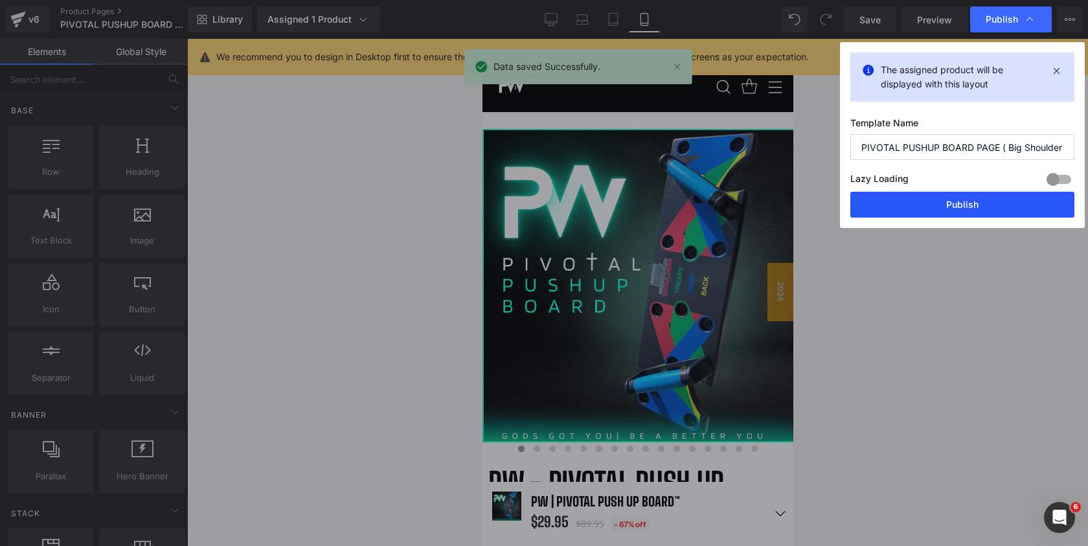
click at [917, 209] on button "Publish" at bounding box center [963, 205] width 224 height 26
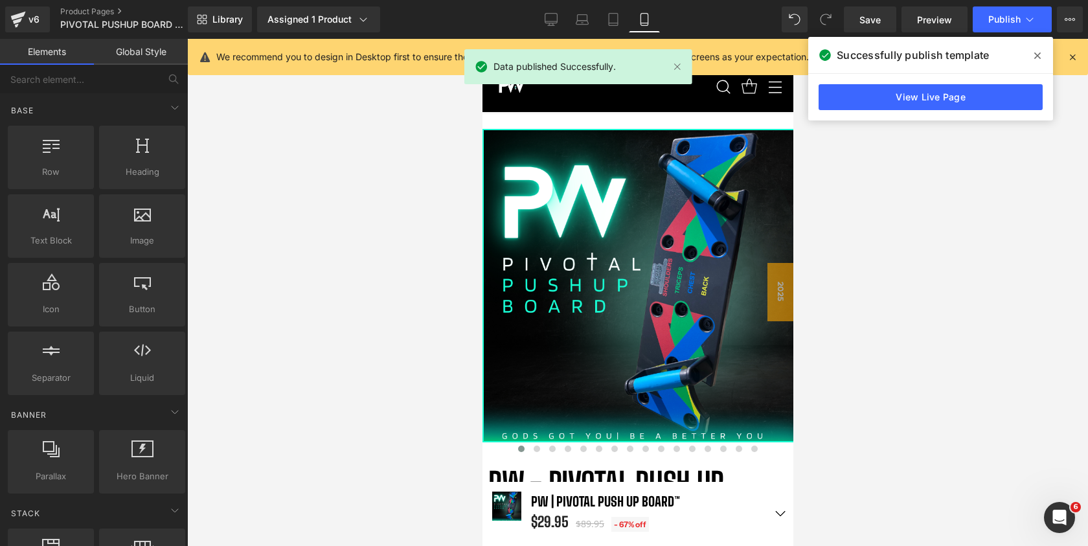
click at [1042, 58] on span at bounding box center [1038, 55] width 21 height 21
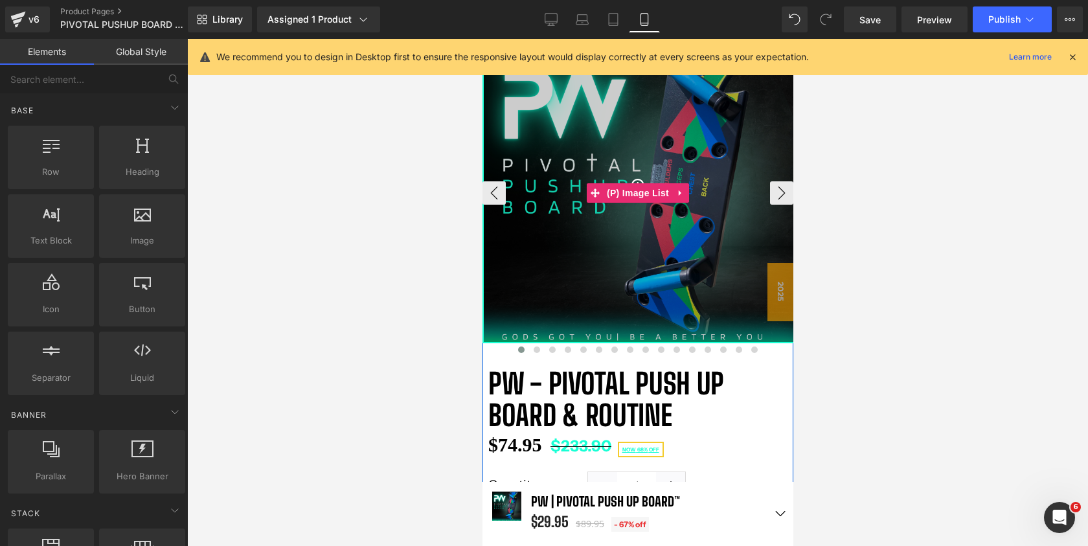
scroll to position [104, 0]
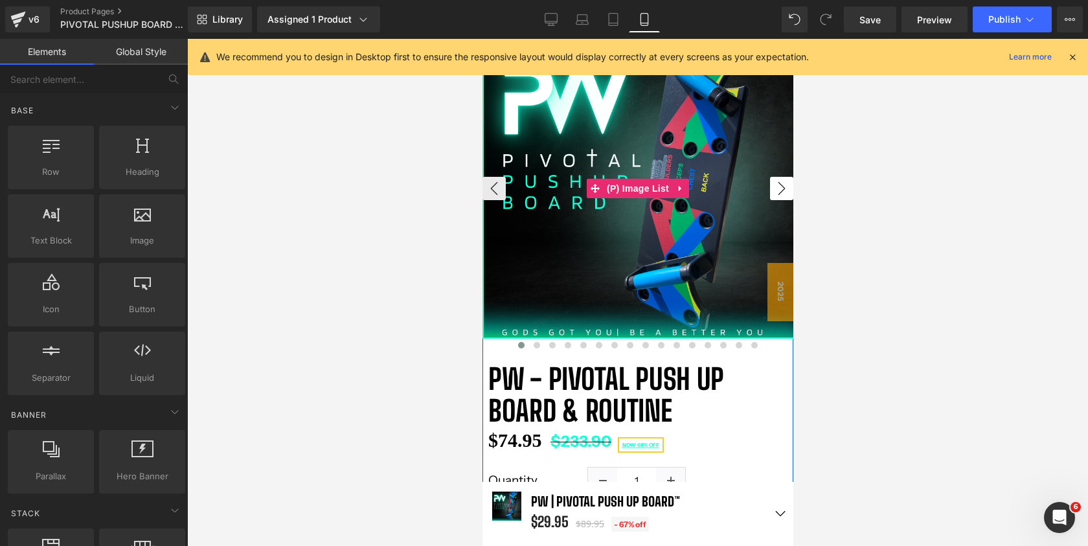
click at [781, 193] on button "›" at bounding box center [781, 188] width 23 height 23
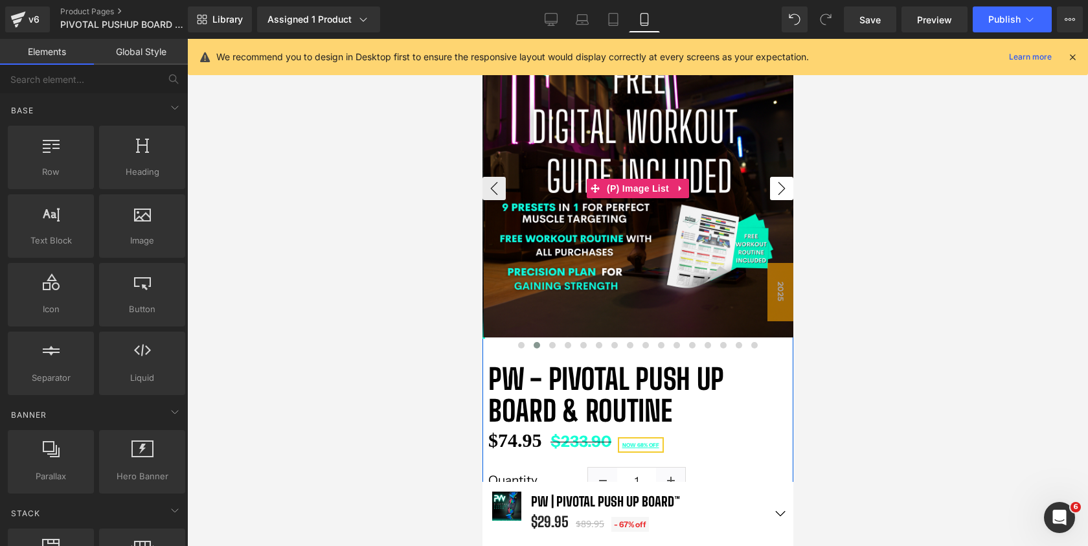
click at [781, 193] on button "›" at bounding box center [781, 188] width 23 height 23
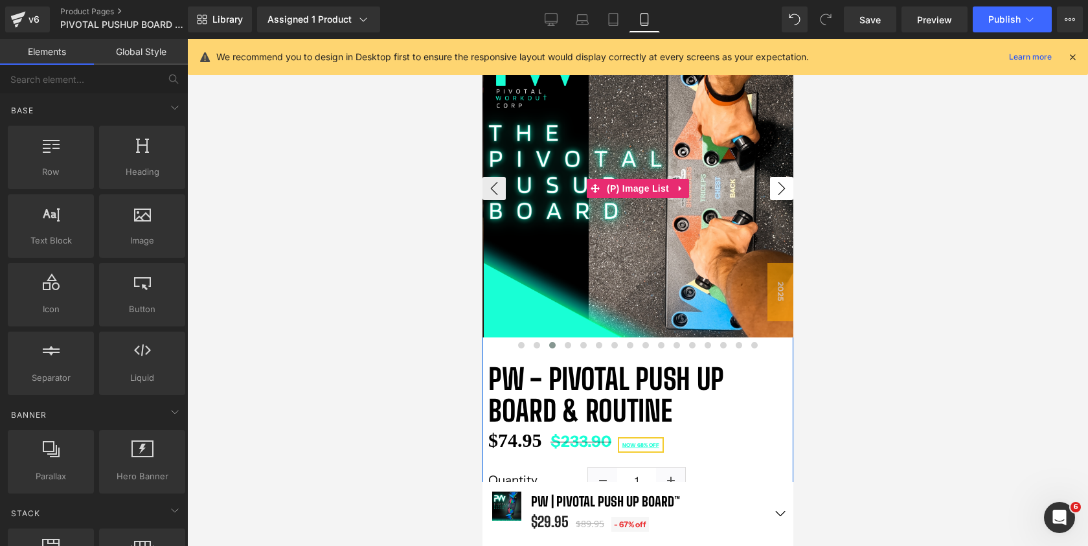
click at [781, 193] on button "›" at bounding box center [781, 188] width 23 height 23
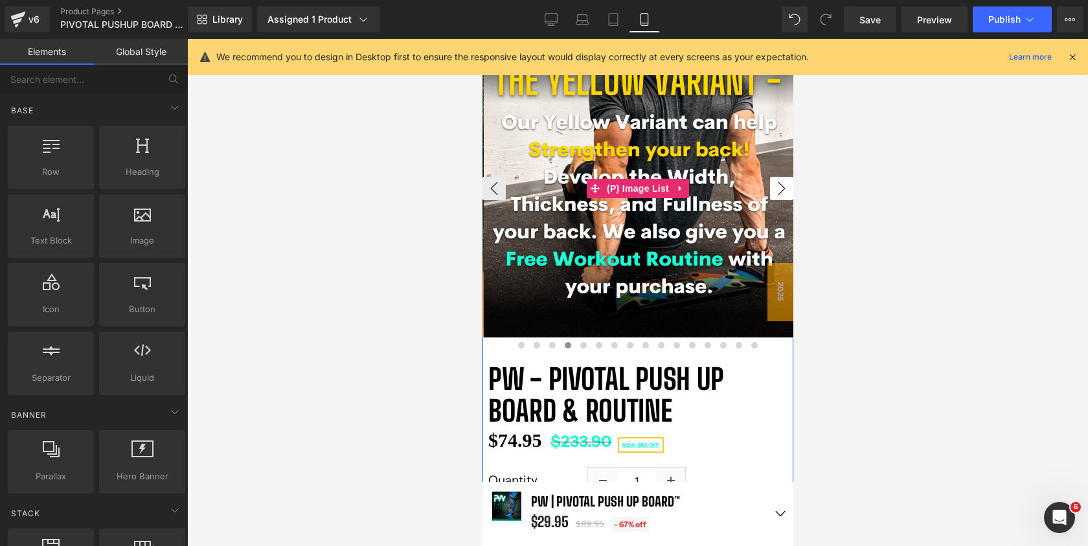
click at [781, 193] on button "›" at bounding box center [781, 188] width 23 height 23
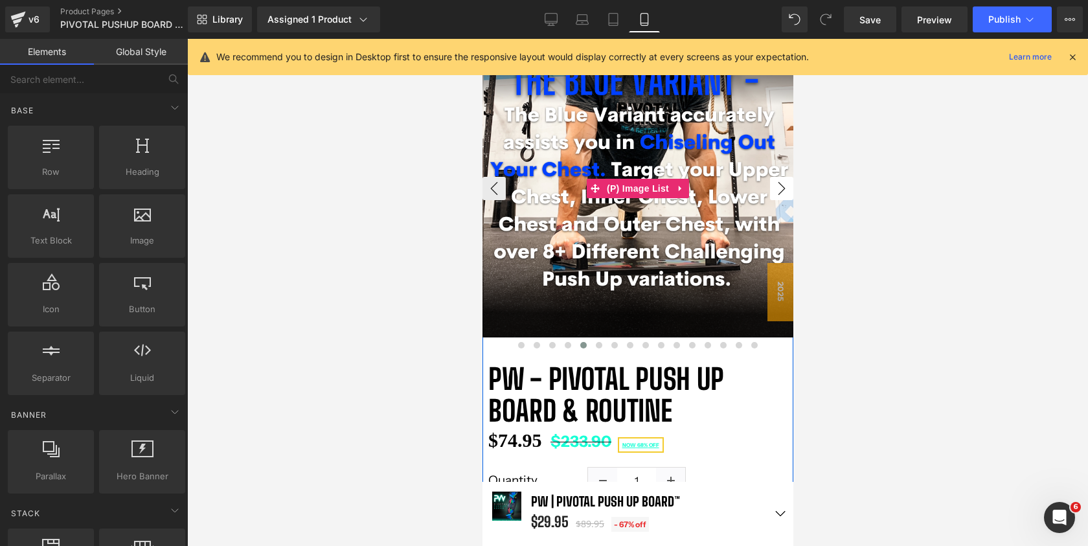
click at [781, 193] on button "›" at bounding box center [781, 188] width 23 height 23
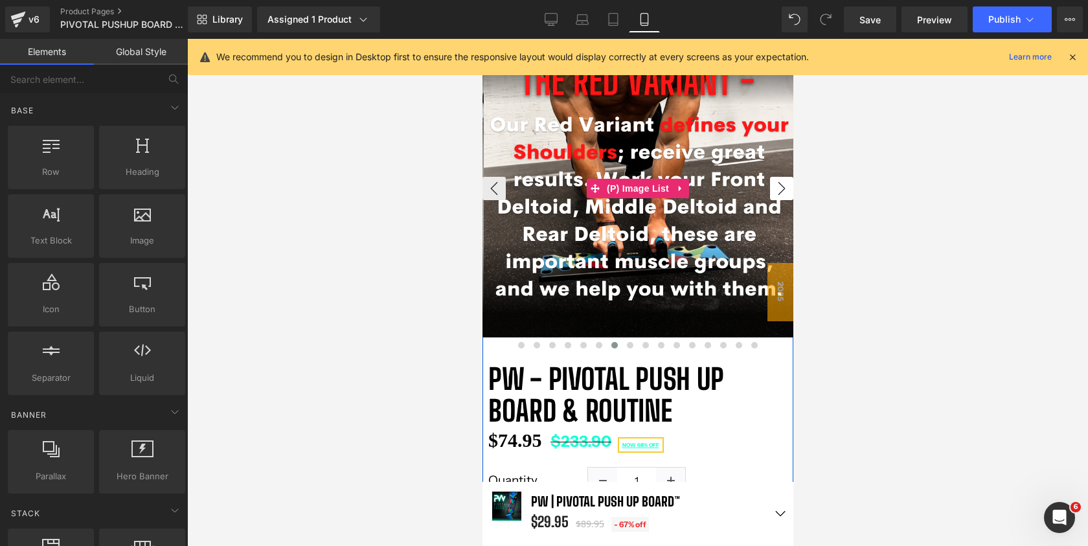
click at [781, 193] on button "›" at bounding box center [781, 188] width 23 height 23
